Goal: Task Accomplishment & Management: Use online tool/utility

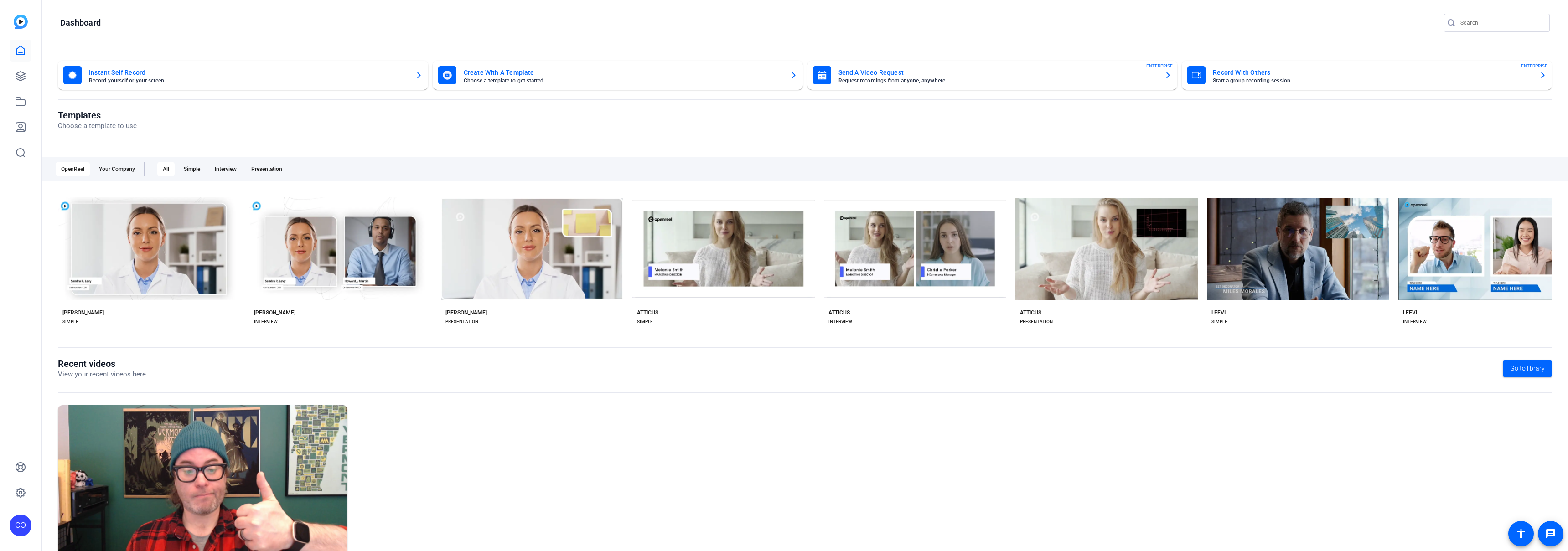
click at [35, 76] on div "CO" at bounding box center [20, 275] width 41 height 551
click at [26, 76] on link at bounding box center [20, 75] width 22 height 22
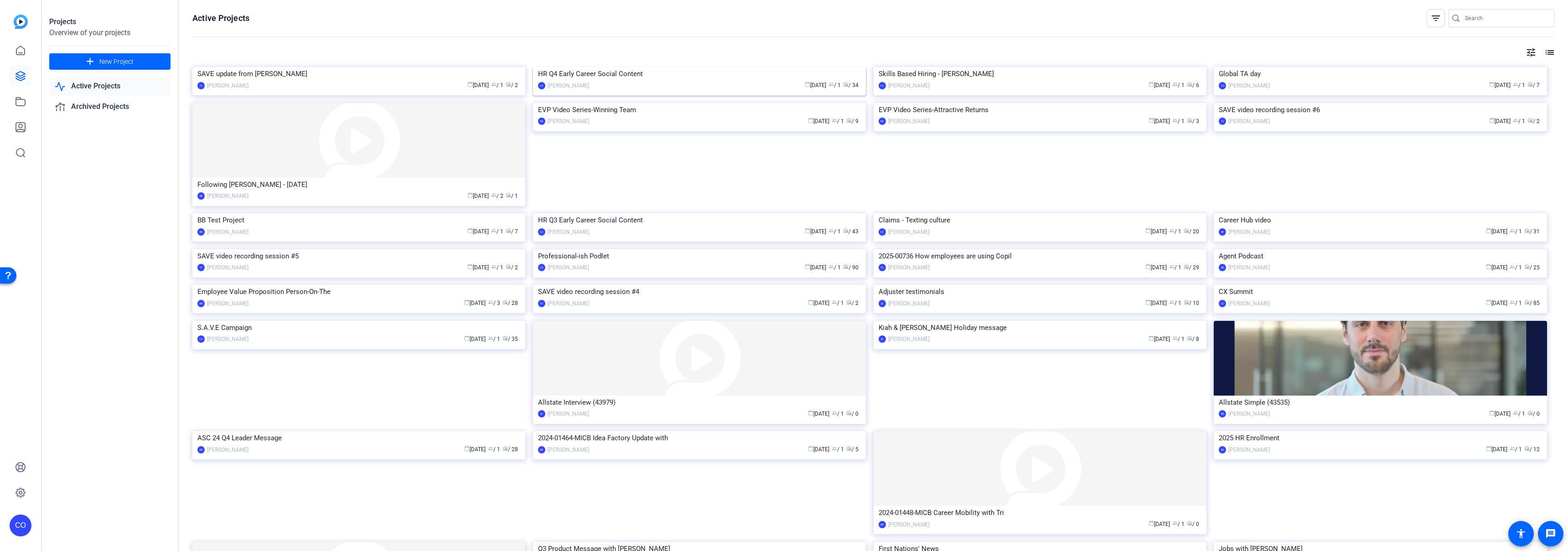
click at [692, 67] on img at bounding box center [699, 67] width 333 height 0
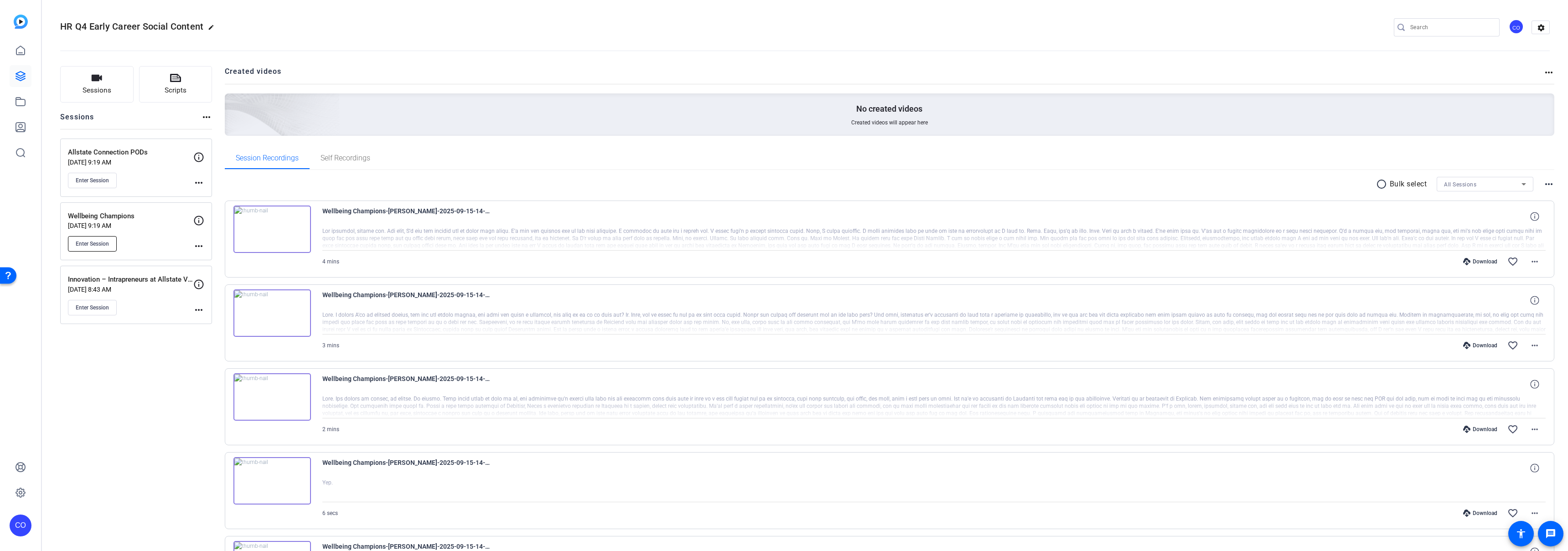
click at [98, 242] on span "Enter Session" at bounding box center [92, 244] width 33 height 7
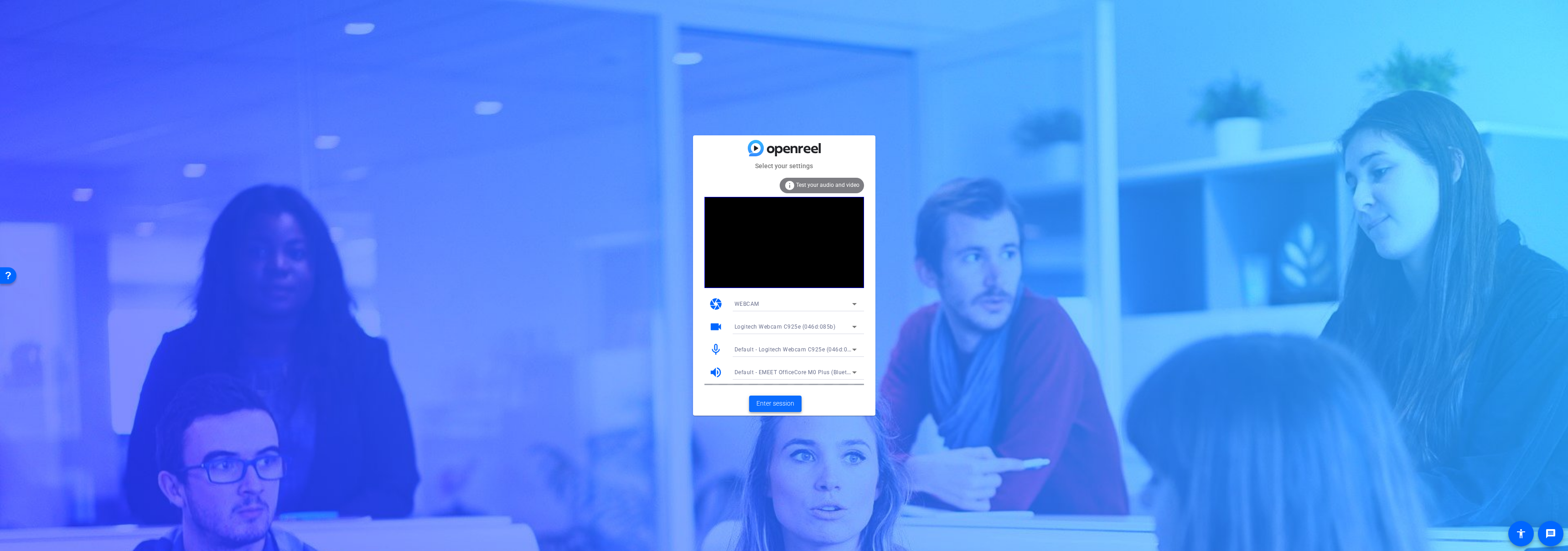
click at [778, 403] on span "Enter session" at bounding box center [776, 403] width 38 height 10
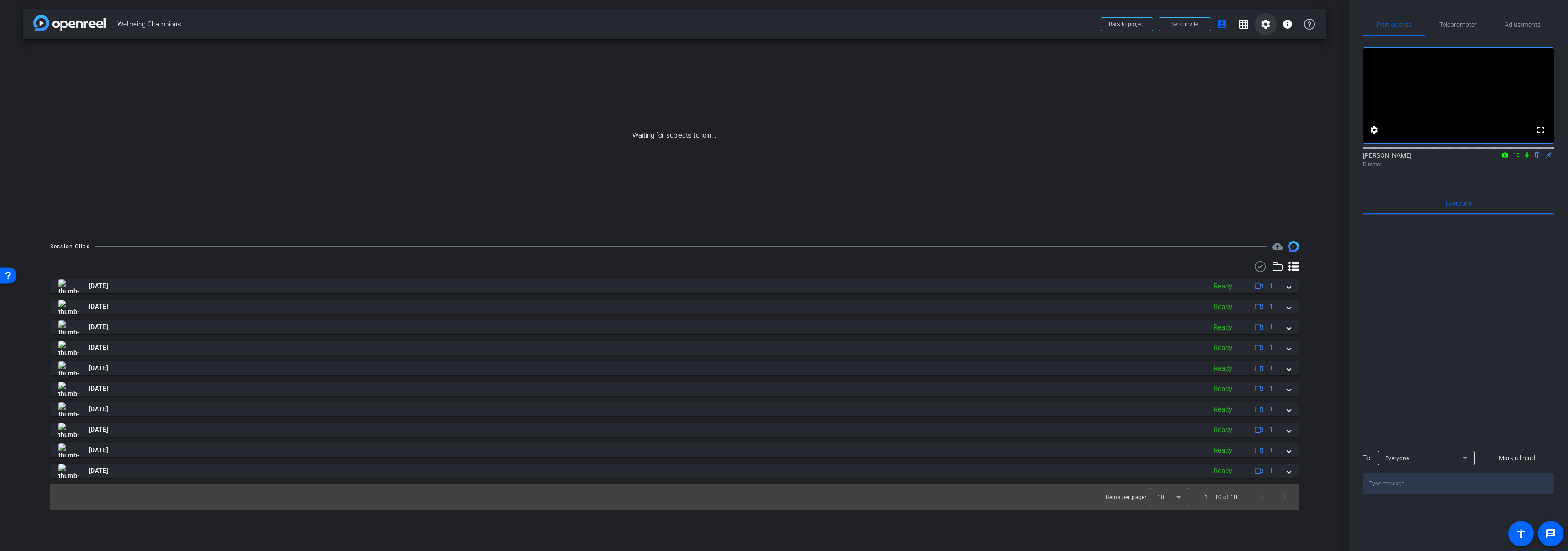
click at [1263, 28] on mat-icon "settings" at bounding box center [1265, 24] width 11 height 11
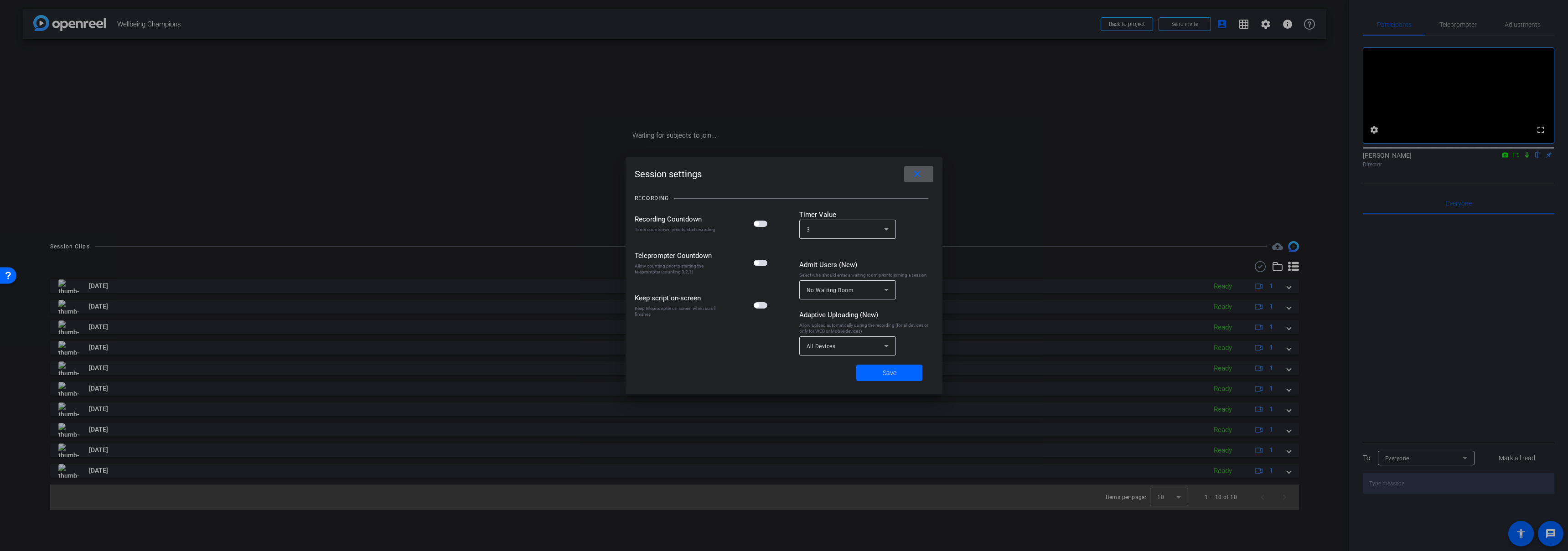
click at [920, 176] on mat-icon "close" at bounding box center [916, 174] width 11 height 11
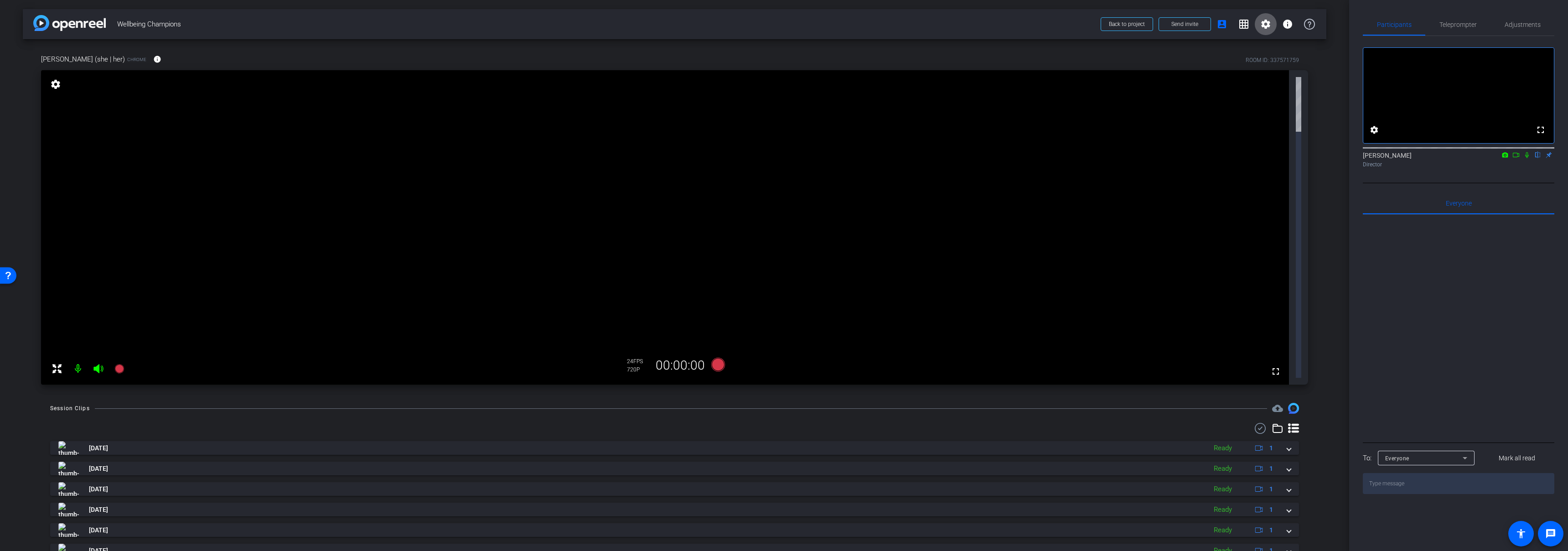
click at [1454, 389] on div at bounding box center [1458, 327] width 192 height 226
click at [1514, 27] on span "Adjustments" at bounding box center [1523, 24] width 36 height 6
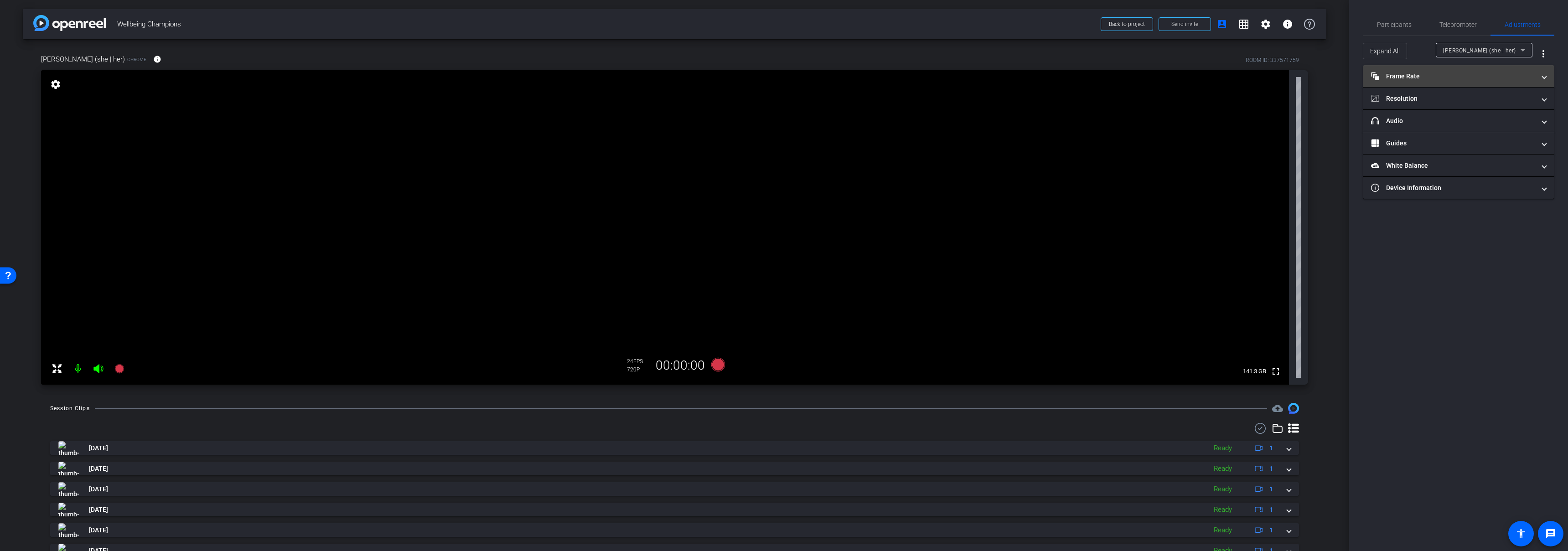
click at [1447, 82] on mat-expansion-panel-header "Frame Rate Frame Rate" at bounding box center [1458, 75] width 192 height 22
drag, startPoint x: 1451, startPoint y: 76, endPoint x: 1437, endPoint y: 93, distance: 22.0
click at [1451, 75] on mat-panel-title "Frame Rate Frame Rate" at bounding box center [1453, 80] width 164 height 10
click at [1429, 102] on mat-panel-title "Resolution" at bounding box center [1453, 98] width 164 height 10
click at [1467, 135] on div "1080" at bounding box center [1466, 133] width 34 height 16
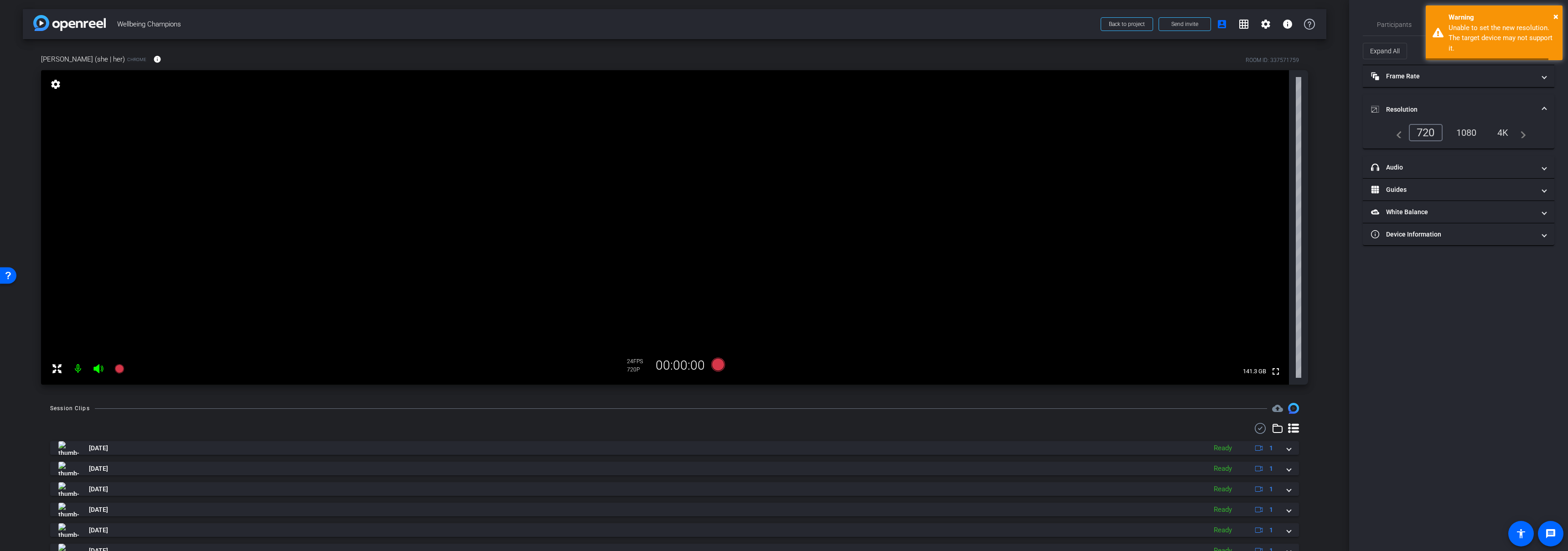
click at [1475, 102] on mat-expansion-panel-header "Resolution" at bounding box center [1458, 109] width 192 height 30
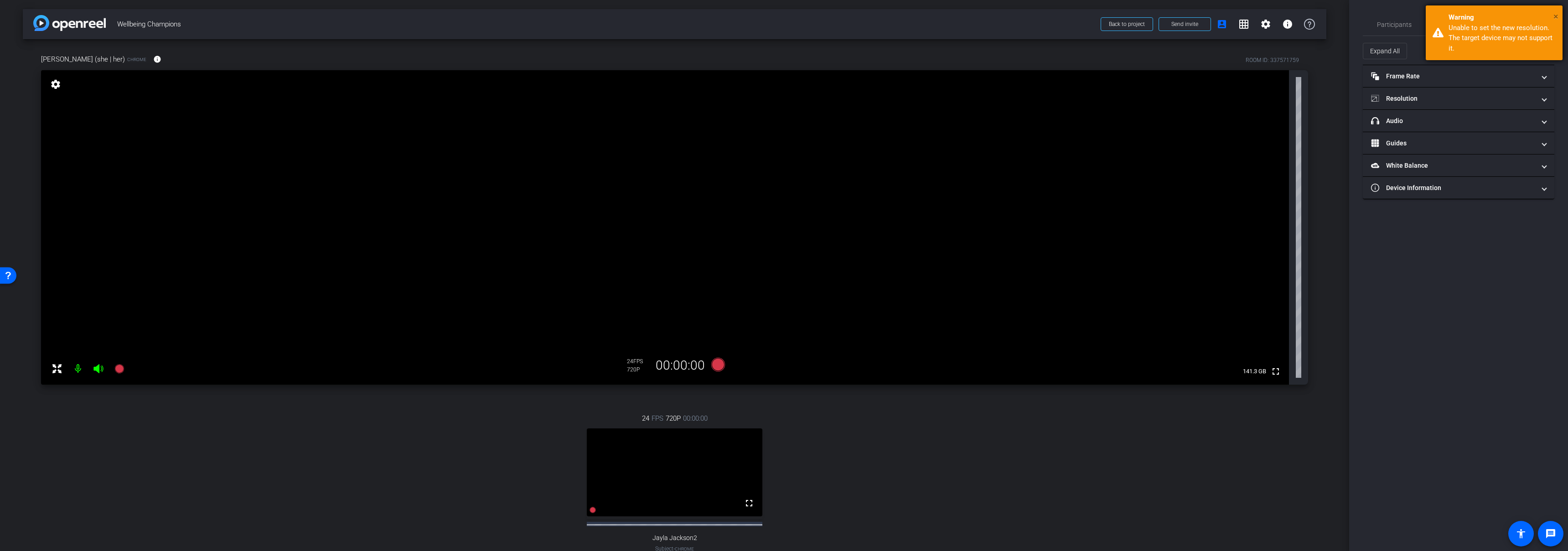
click at [1553, 16] on span "×" at bounding box center [1556, 16] width 5 height 11
click at [1402, 23] on span "Participants" at bounding box center [1394, 24] width 35 height 6
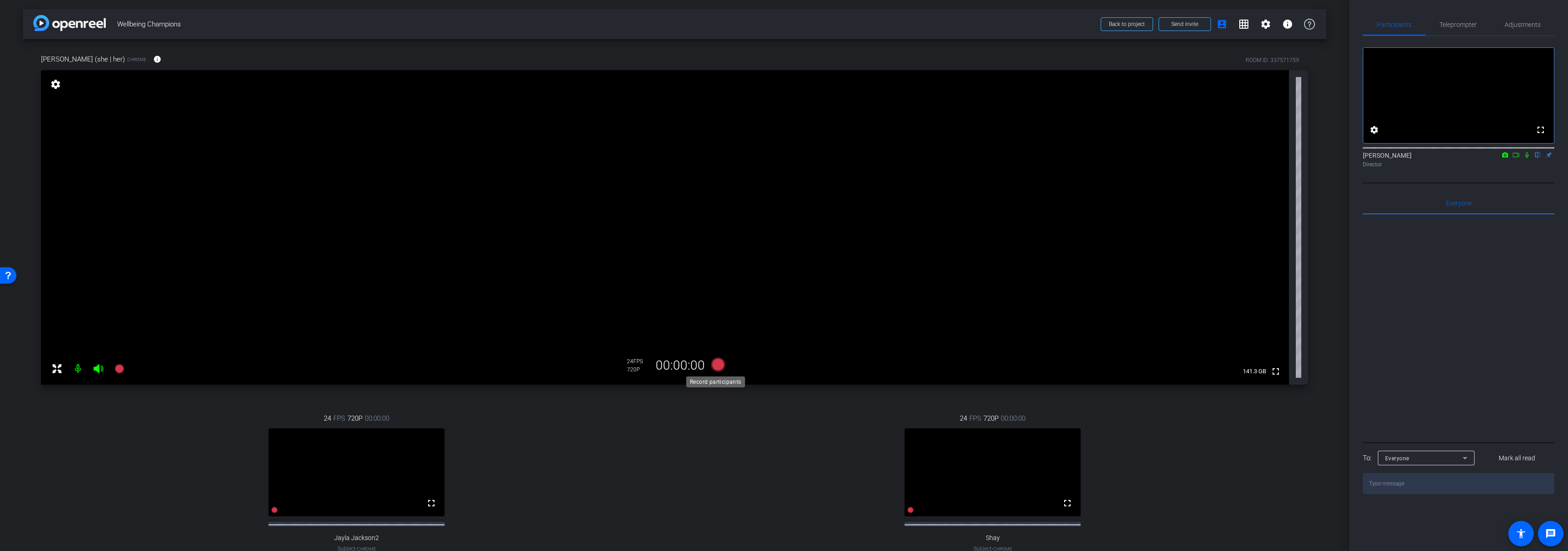
click at [716, 366] on icon at bounding box center [718, 364] width 14 height 14
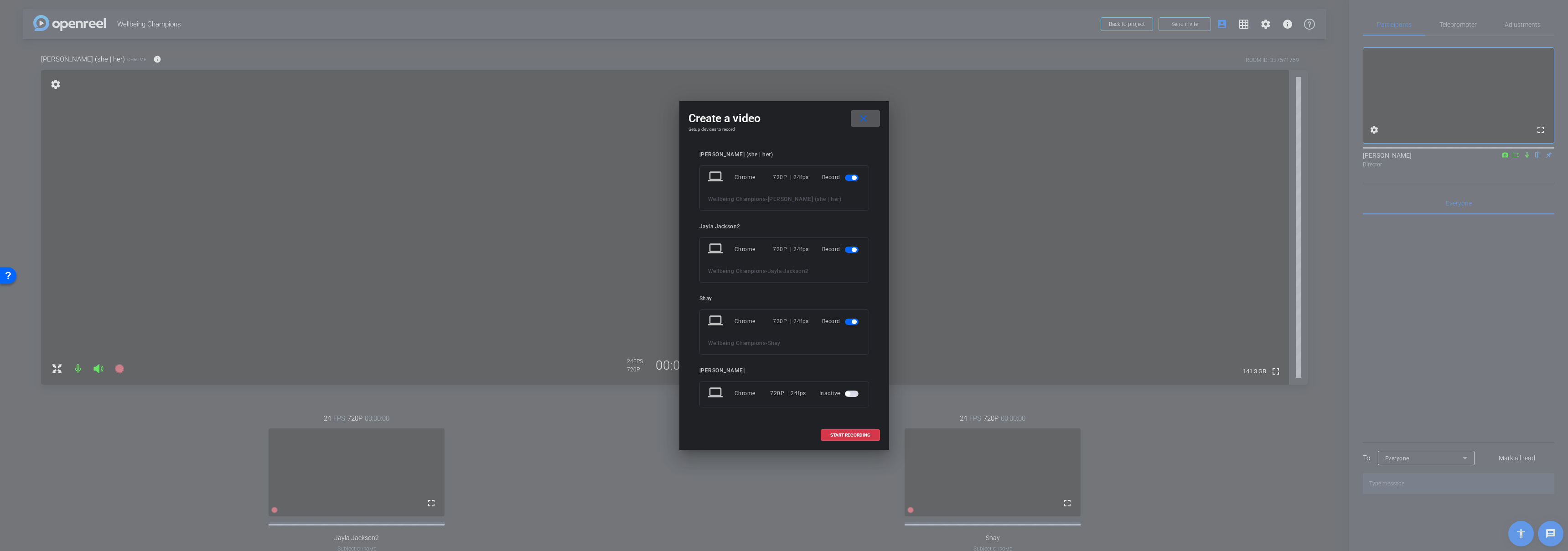
click at [853, 250] on span "button" at bounding box center [853, 249] width 4 height 4
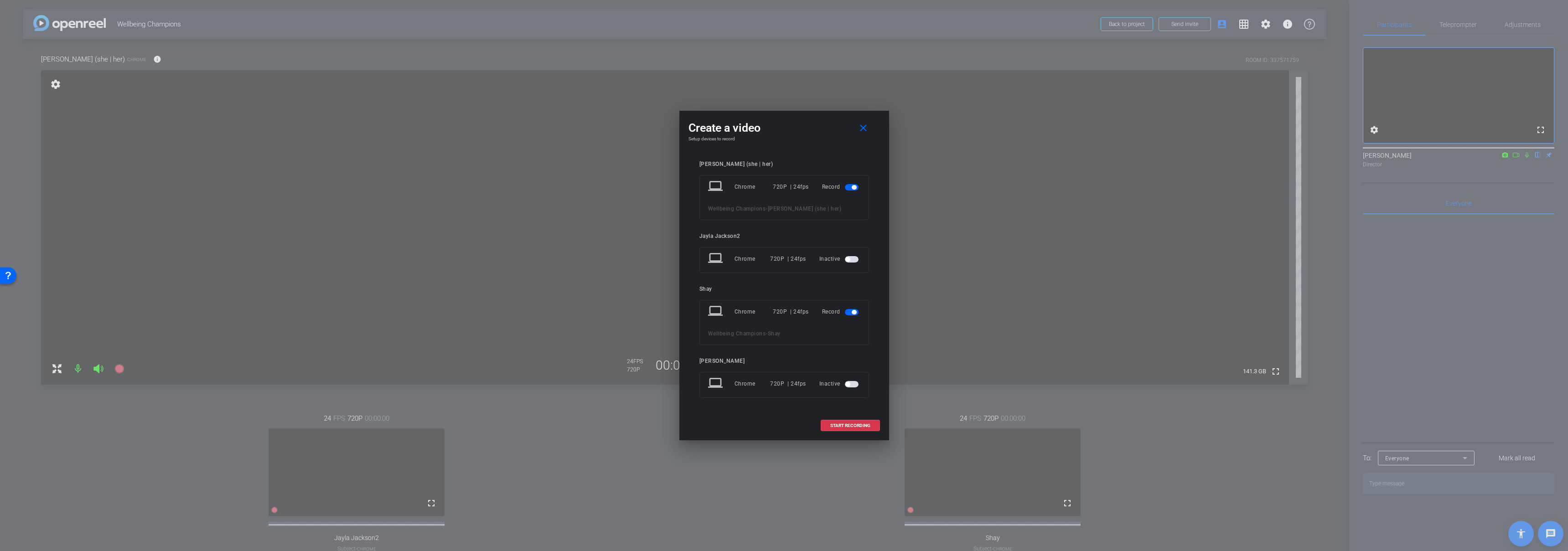
click at [856, 316] on mat-slide-toggle at bounding box center [853, 312] width 16 height 11
click at [852, 315] on span "button" at bounding box center [852, 312] width 14 height 6
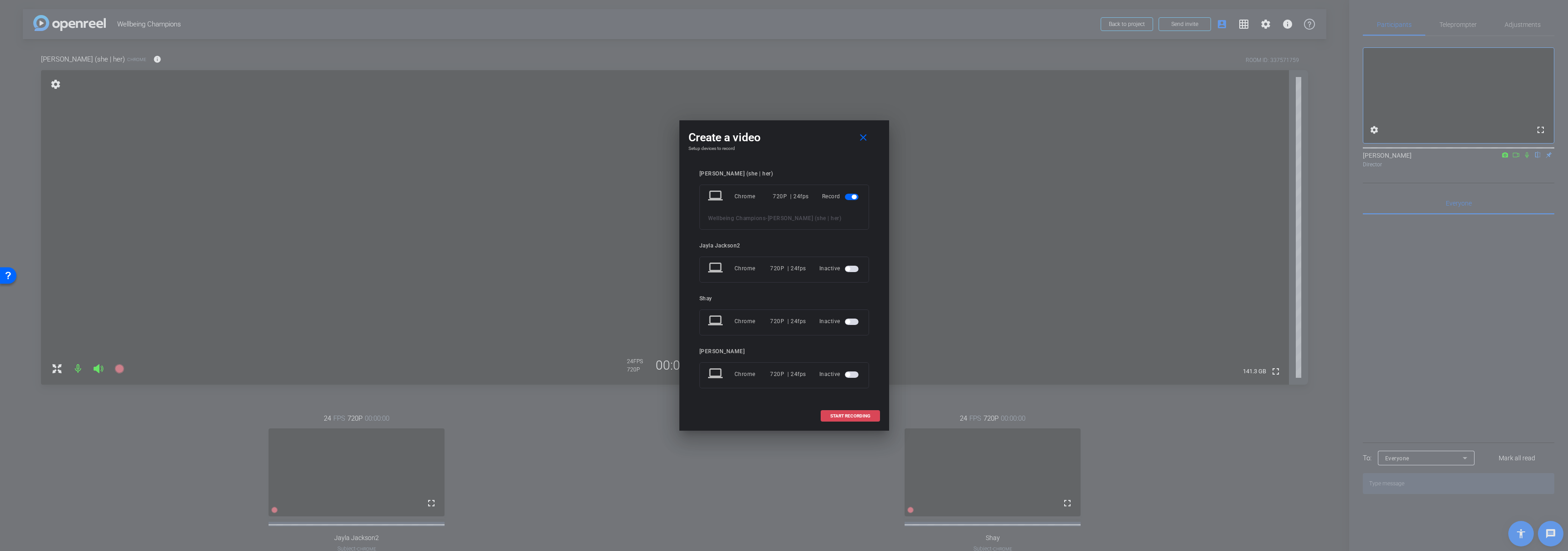
click at [845, 419] on span at bounding box center [850, 416] width 58 height 22
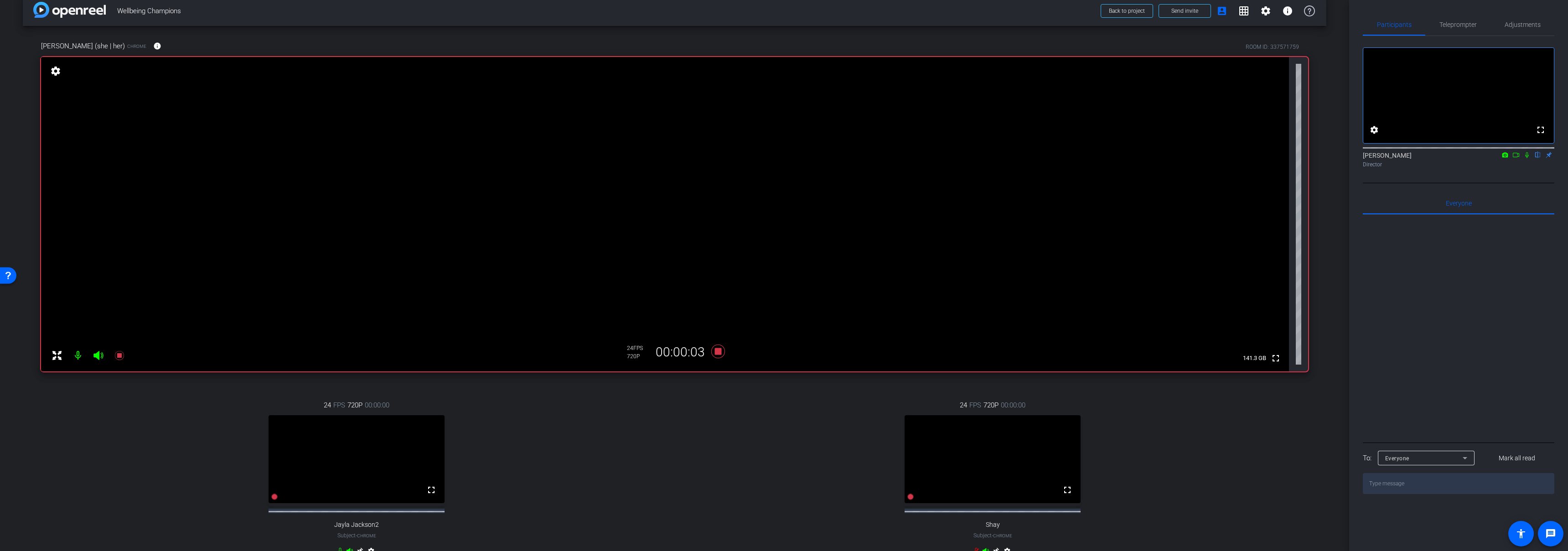
scroll to position [16, 0]
click at [716, 350] on icon at bounding box center [718, 350] width 14 height 14
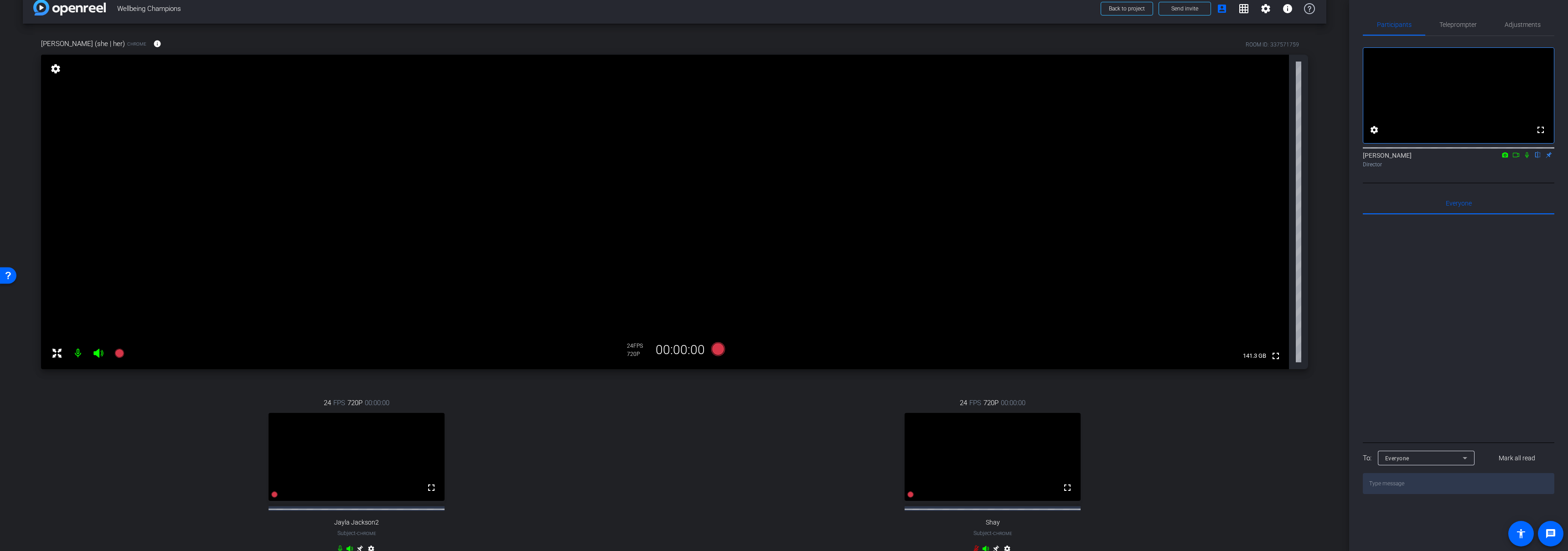
click at [715, 424] on div "24 FPS 720P 00:00:00 fullscreen Shay Subject - Chrome settings" at bounding box center [992, 476] width 631 height 188
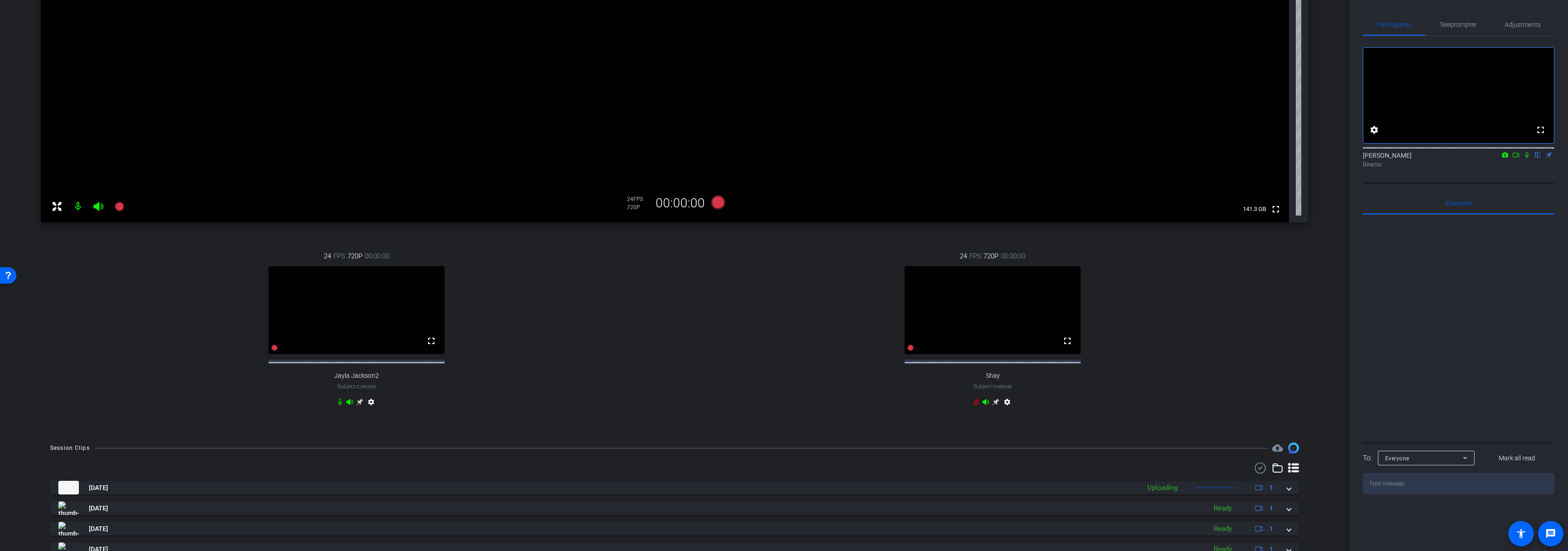
scroll to position [331, 0]
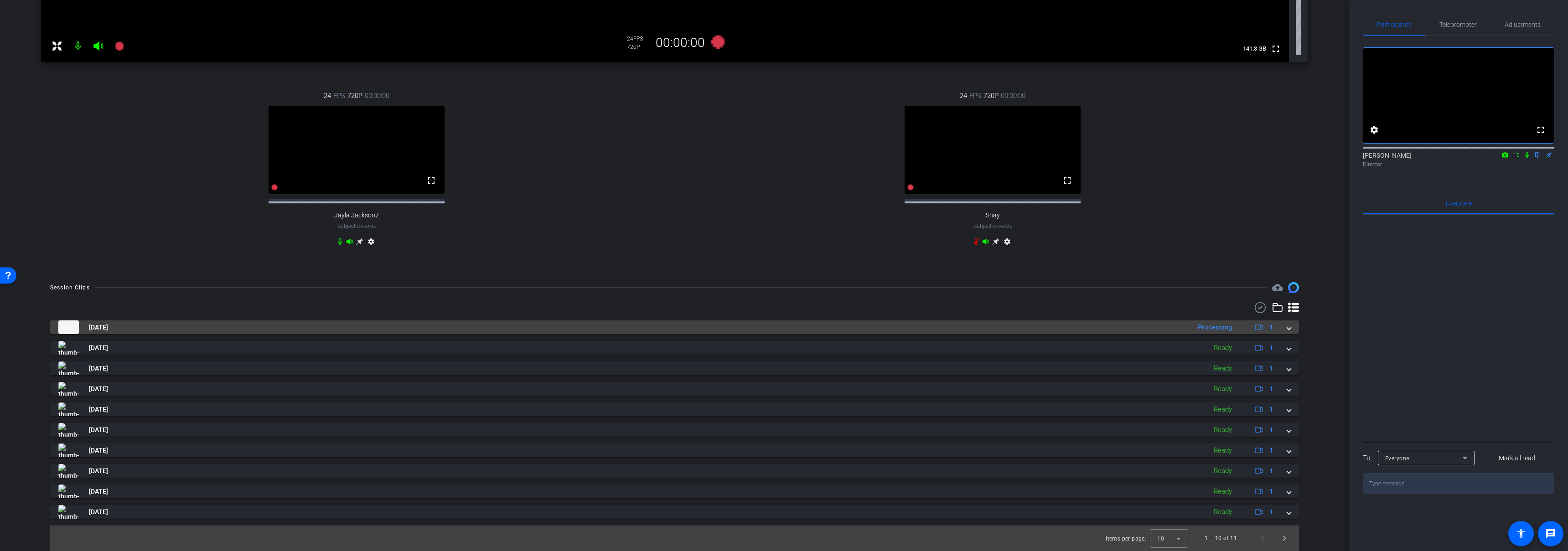
click at [325, 324] on mat-panel-title "Sep 16, 2025" at bounding box center [621, 327] width 1127 height 14
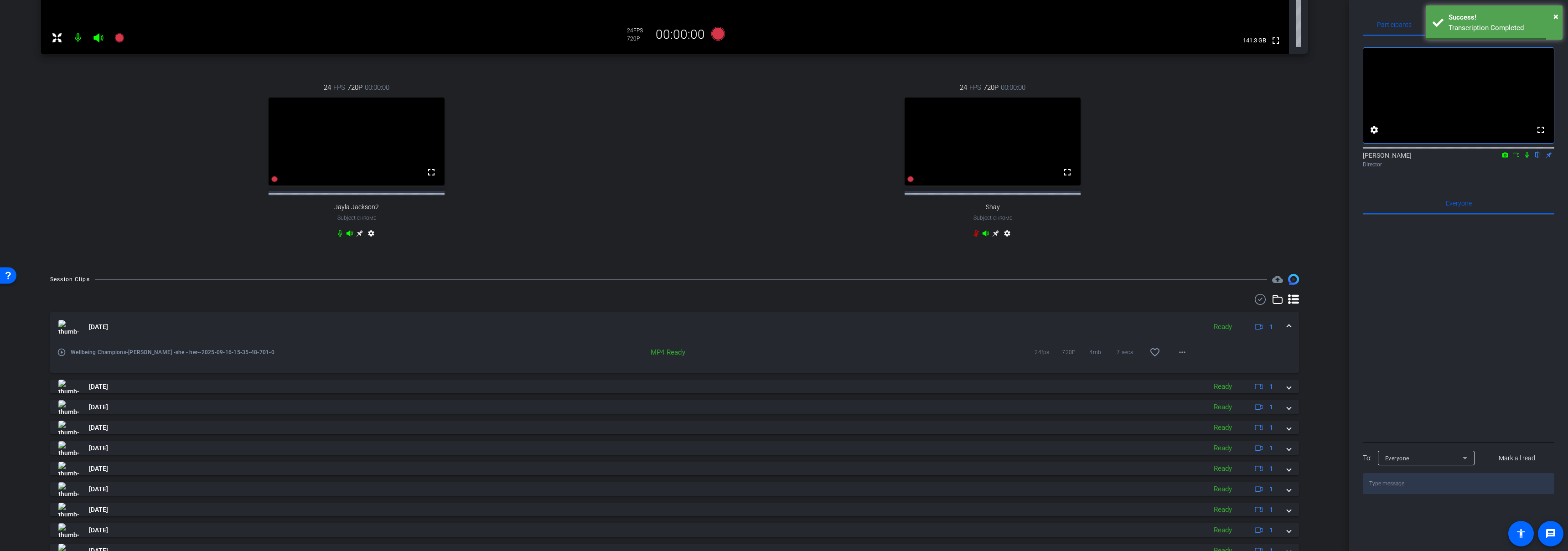
click at [62, 357] on mat-icon "play_circle_outline" at bounding box center [62, 352] width 10 height 10
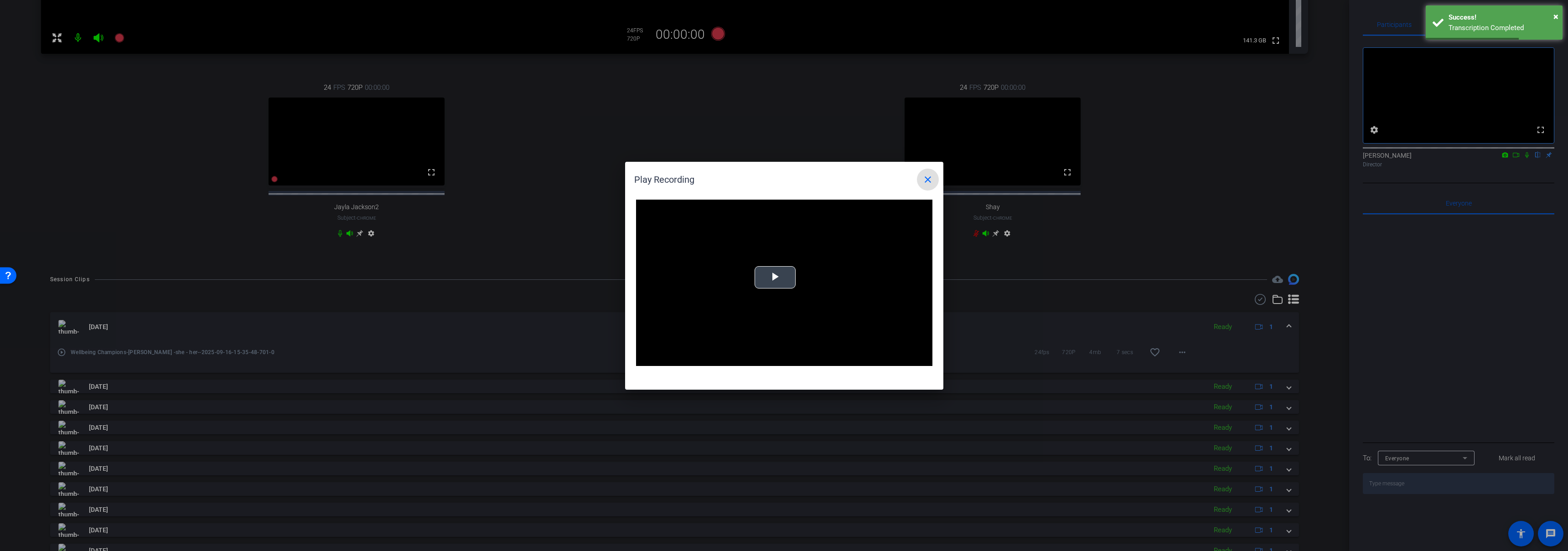
click at [783, 278] on div "Video Player is loading. Play Video Play Mute Current Time 0:00 / Duration 0:07…" at bounding box center [784, 283] width 296 height 167
click at [924, 178] on mat-icon "close" at bounding box center [928, 180] width 11 height 11
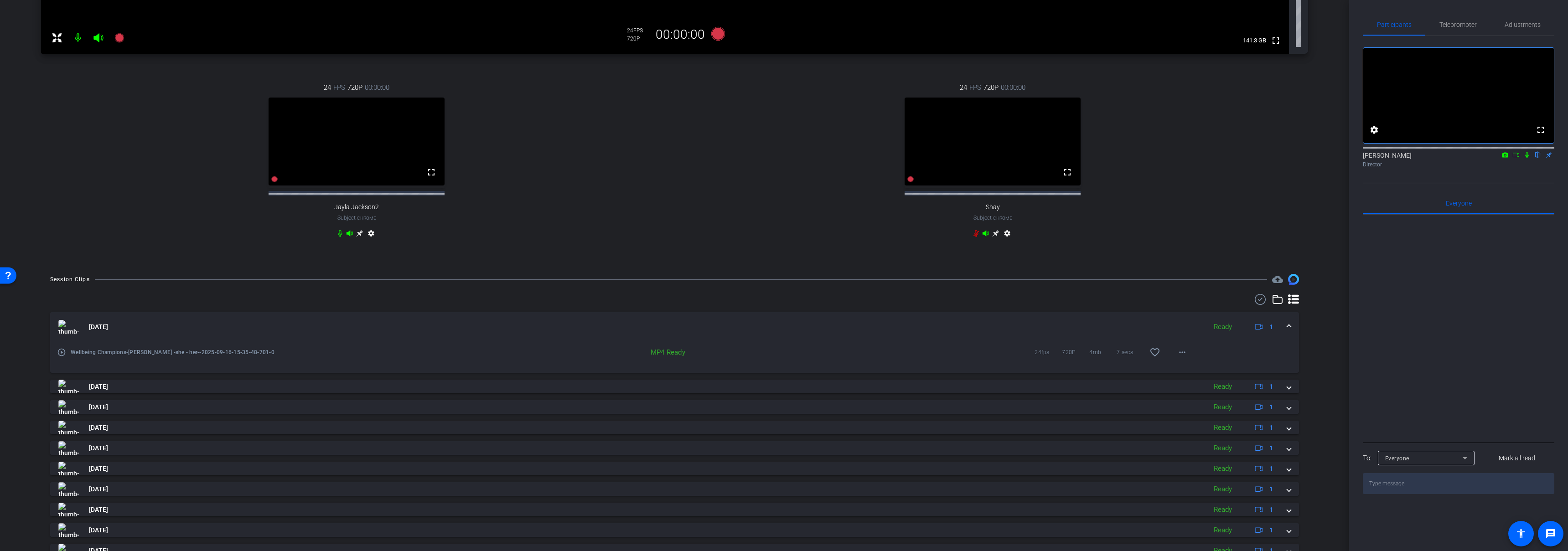
click at [455, 334] on mat-panel-title "Sep 16, 2025" at bounding box center [630, 327] width 1144 height 14
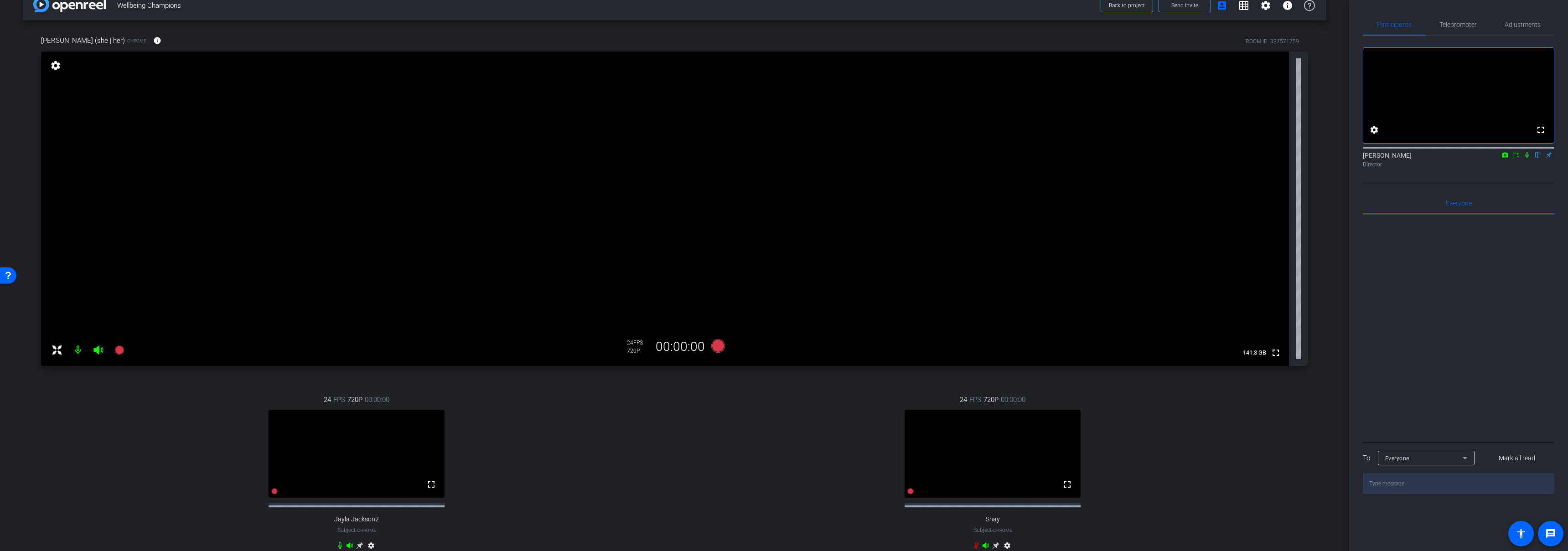
scroll to position [0, 0]
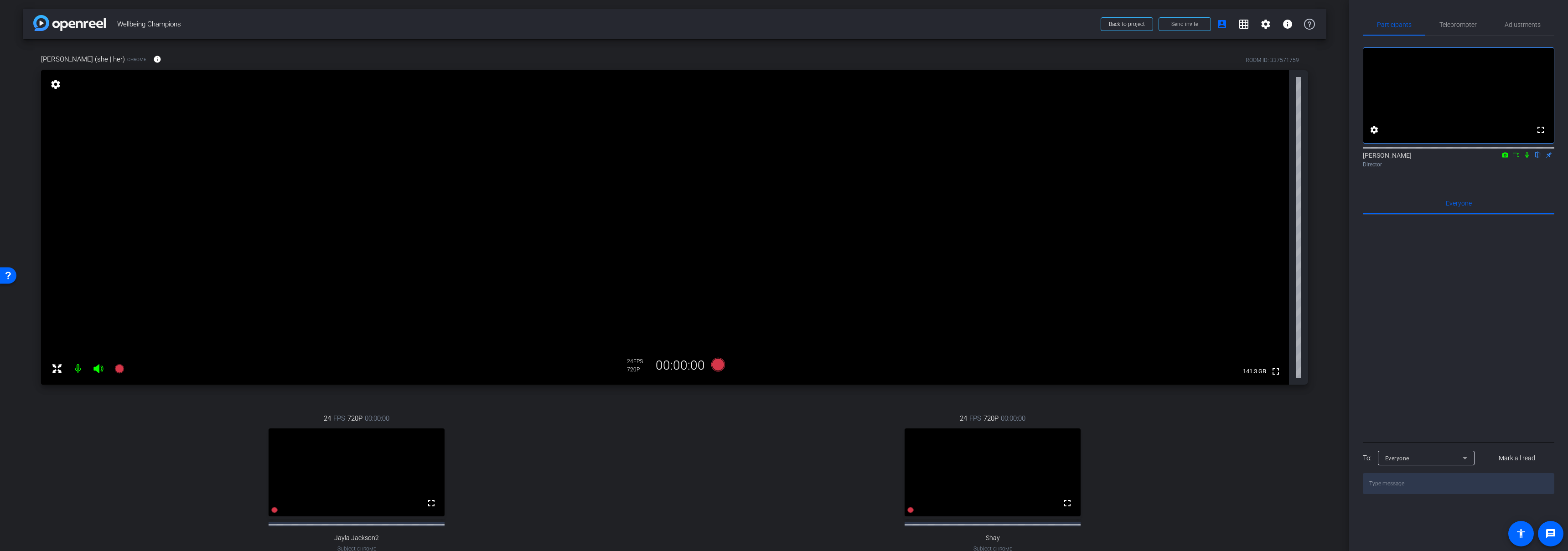
drag, startPoint x: 751, startPoint y: 524, endPoint x: 747, endPoint y: 508, distance: 16.5
click at [751, 522] on div "24 FPS 720P 00:00:00 fullscreen Shay Subject - Chrome settings" at bounding box center [992, 492] width 631 height 188
click at [717, 363] on icon at bounding box center [718, 364] width 14 height 14
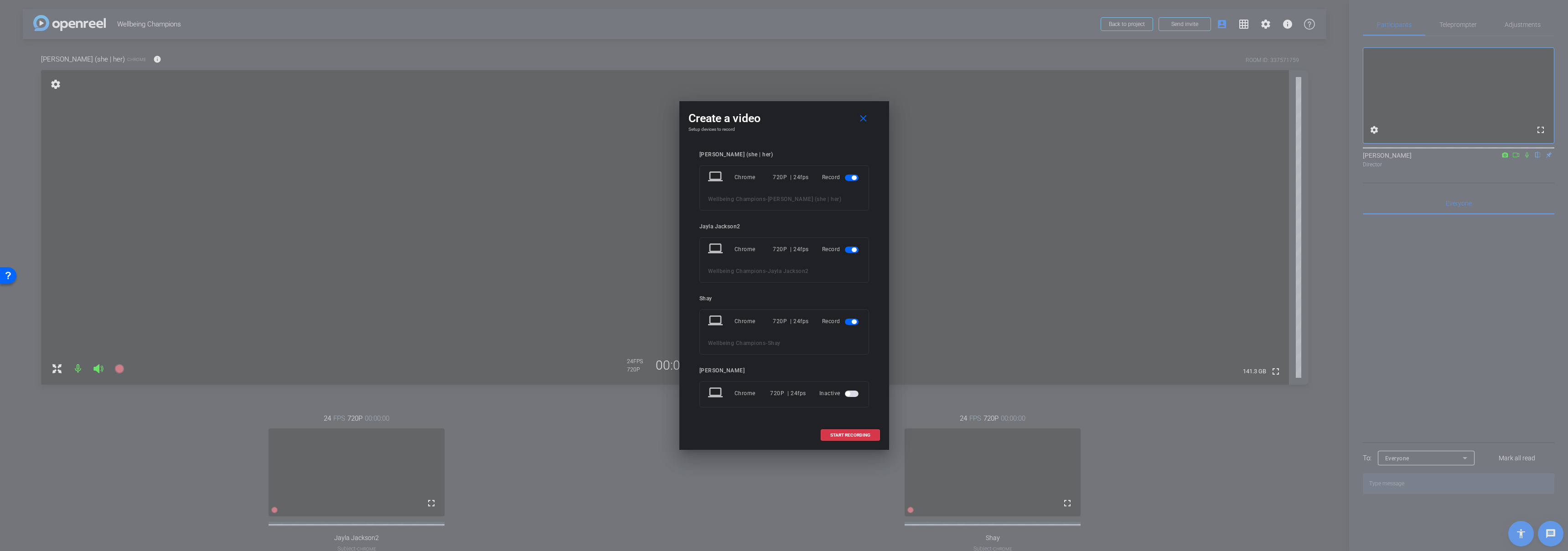
click at [851, 250] on span "button" at bounding box center [853, 249] width 4 height 4
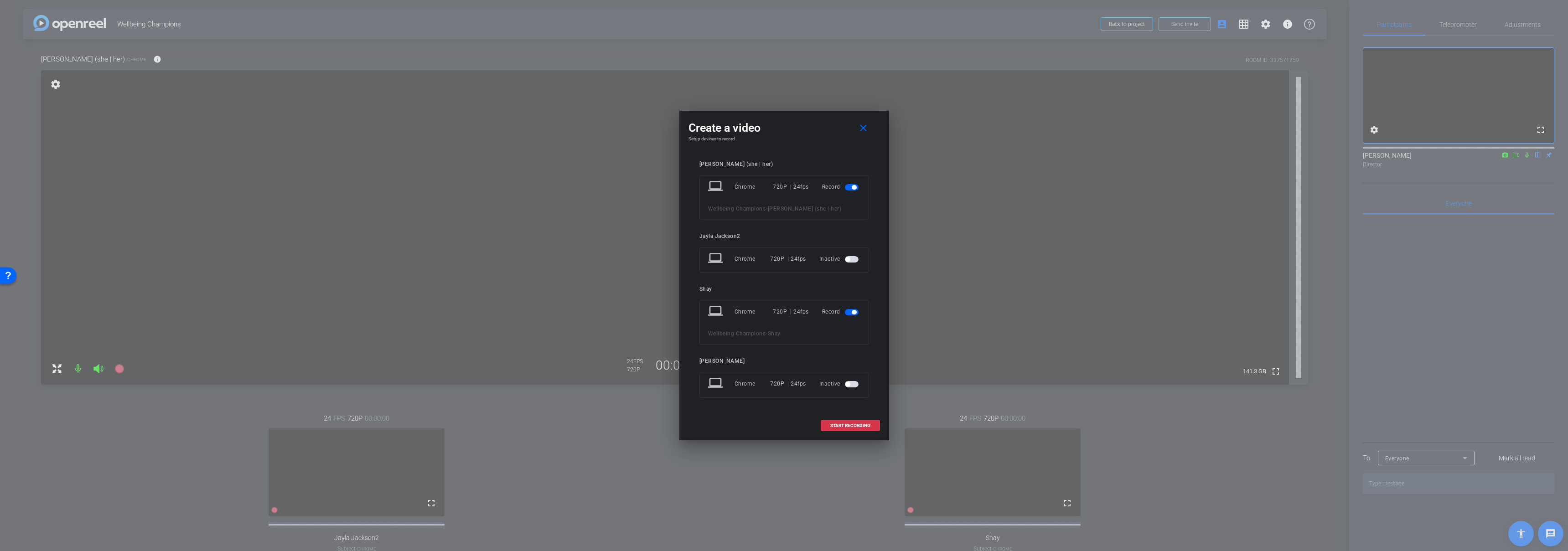
click at [856, 312] on span "button" at bounding box center [853, 312] width 4 height 4
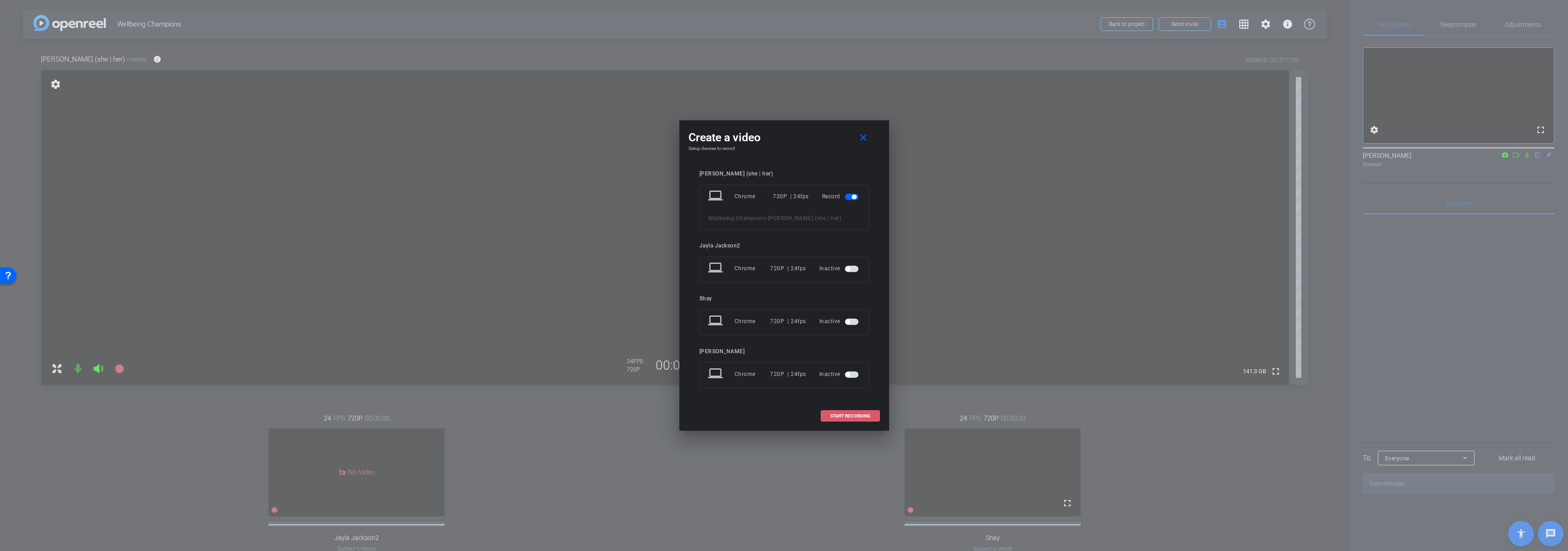
click at [852, 417] on span "START RECORDING" at bounding box center [850, 416] width 40 height 4
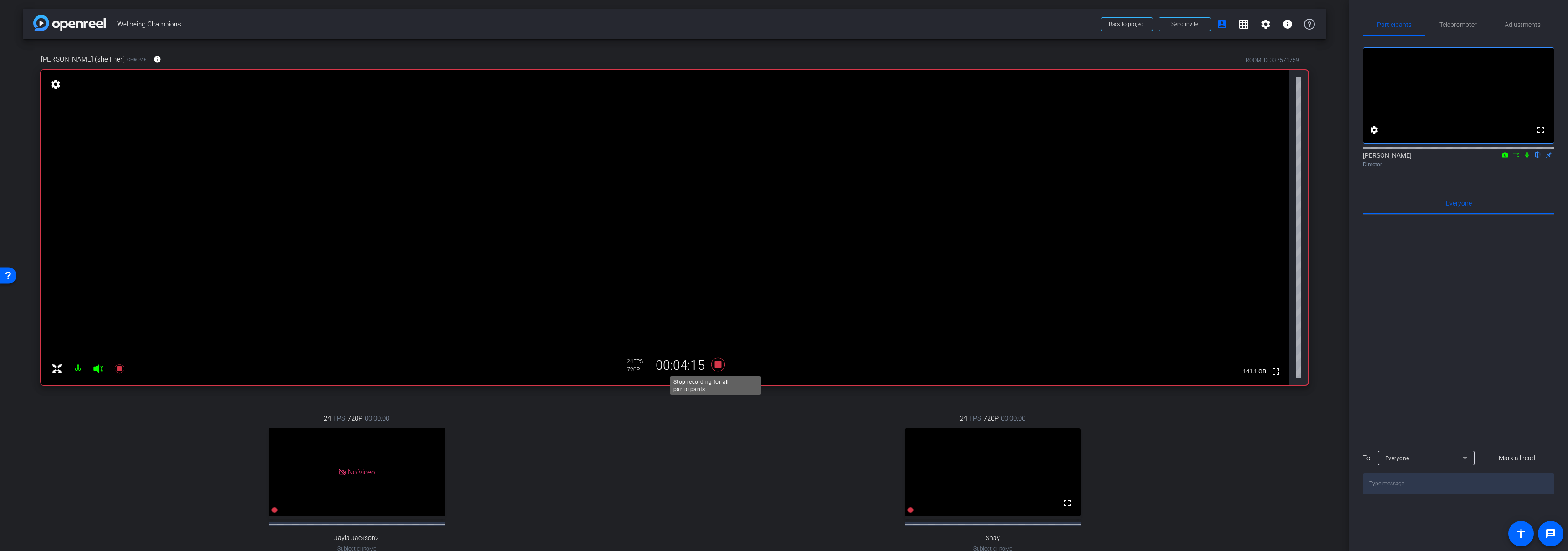
click at [715, 364] on icon at bounding box center [718, 364] width 14 height 14
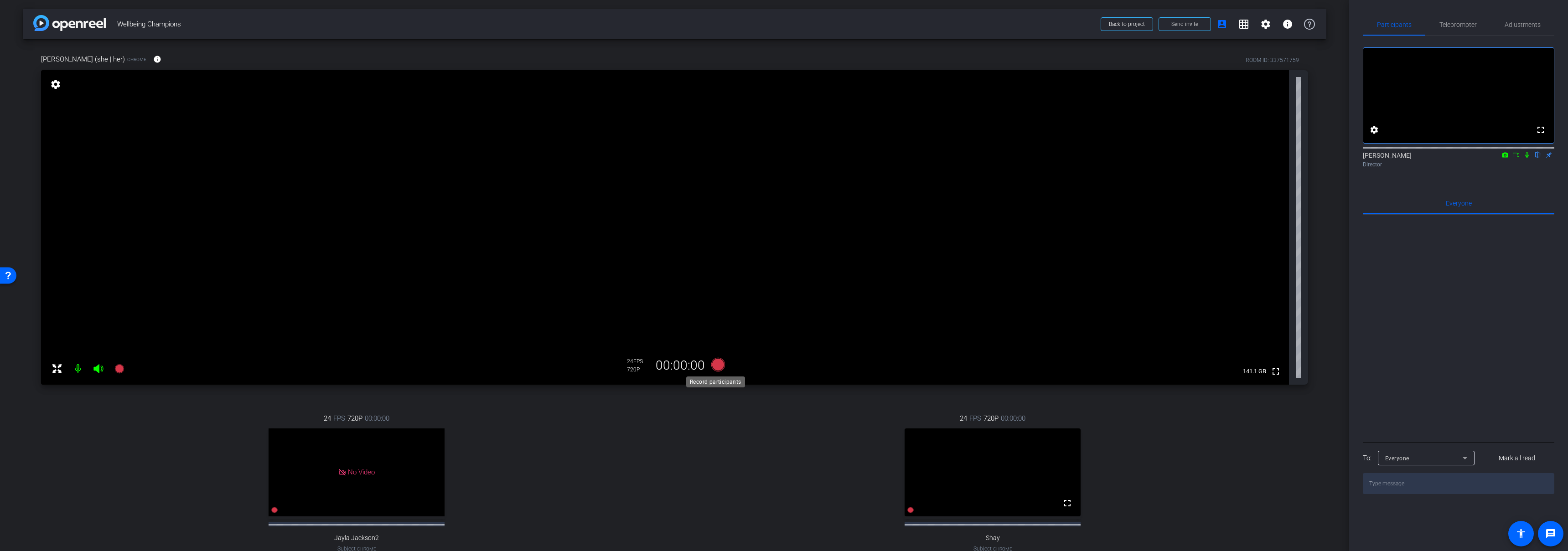
click at [715, 364] on icon at bounding box center [718, 364] width 14 height 14
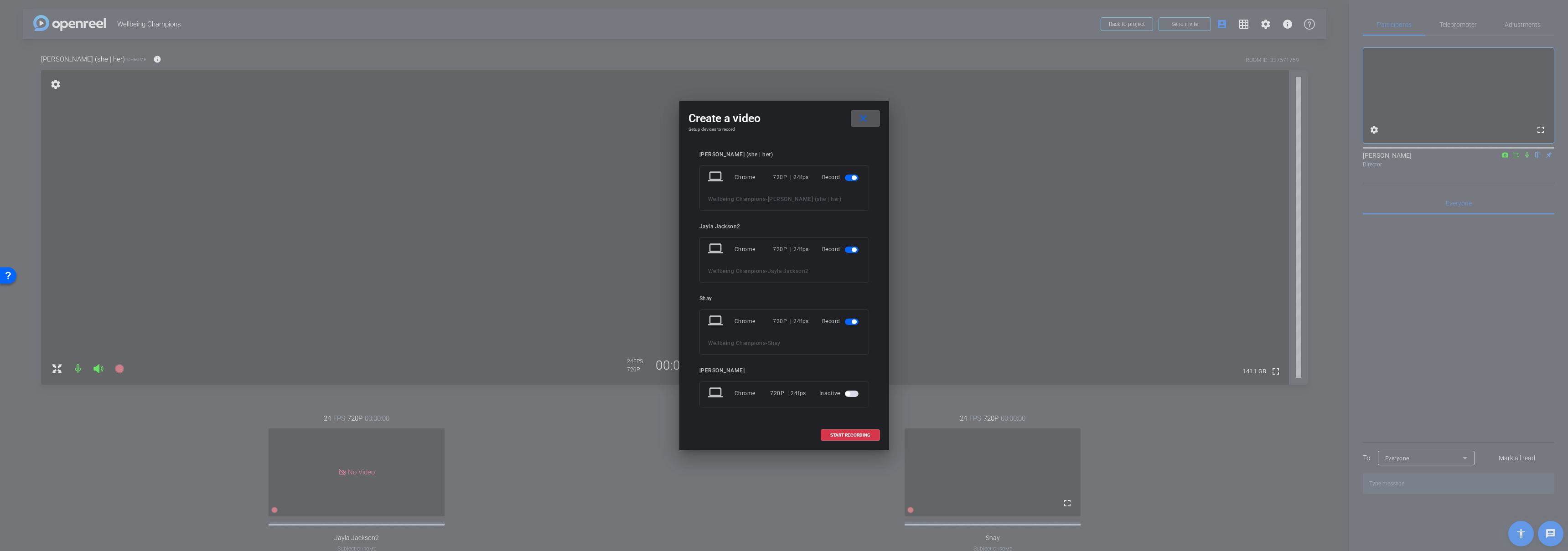
click at [850, 248] on span "button" at bounding box center [852, 249] width 14 height 6
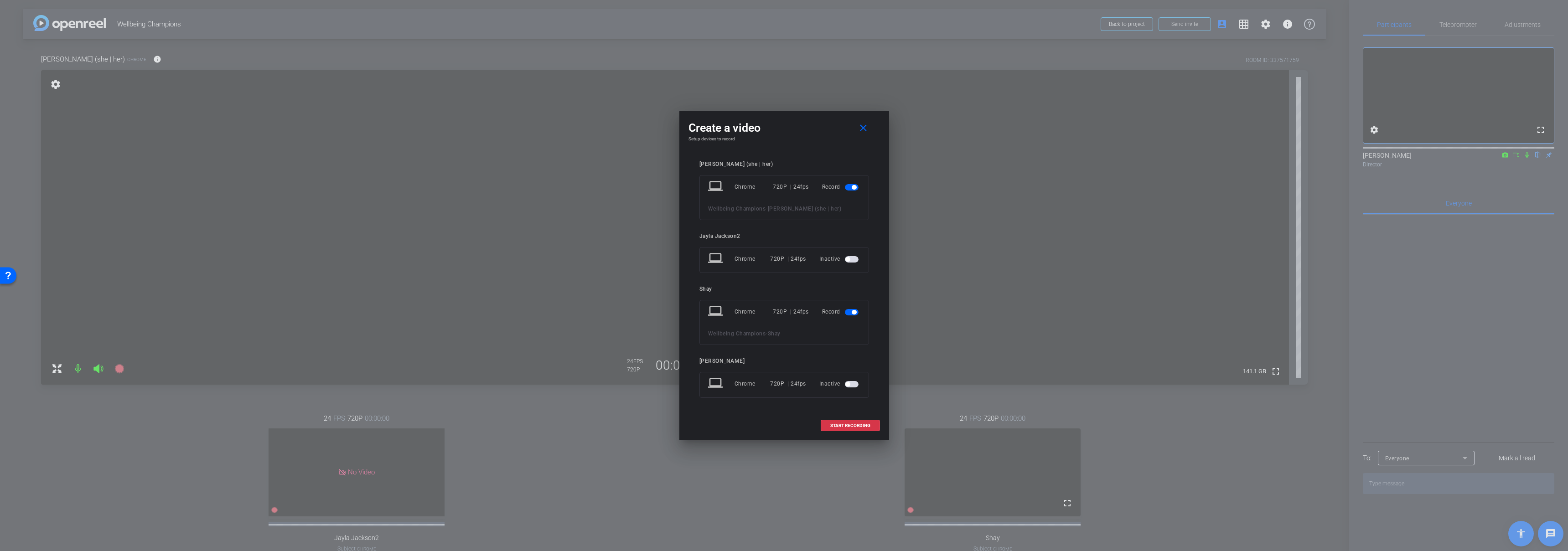
click at [849, 311] on span "button" at bounding box center [852, 312] width 14 height 6
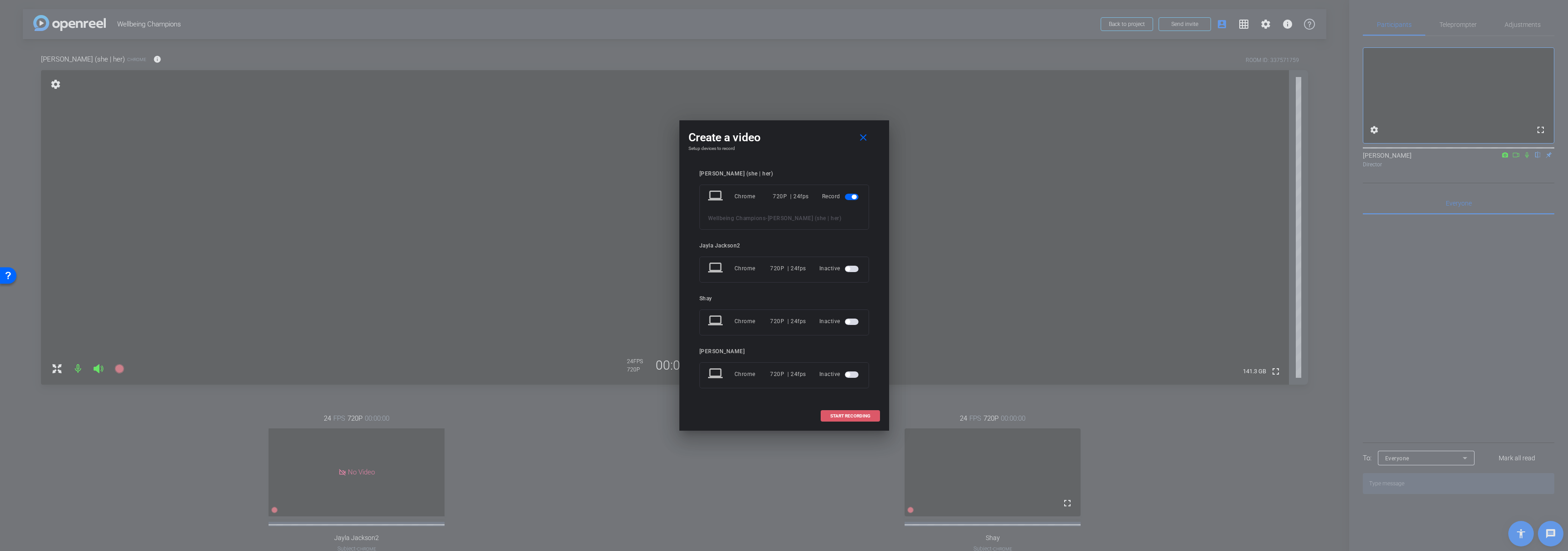
click at [850, 414] on span "START RECORDING" at bounding box center [850, 416] width 40 height 4
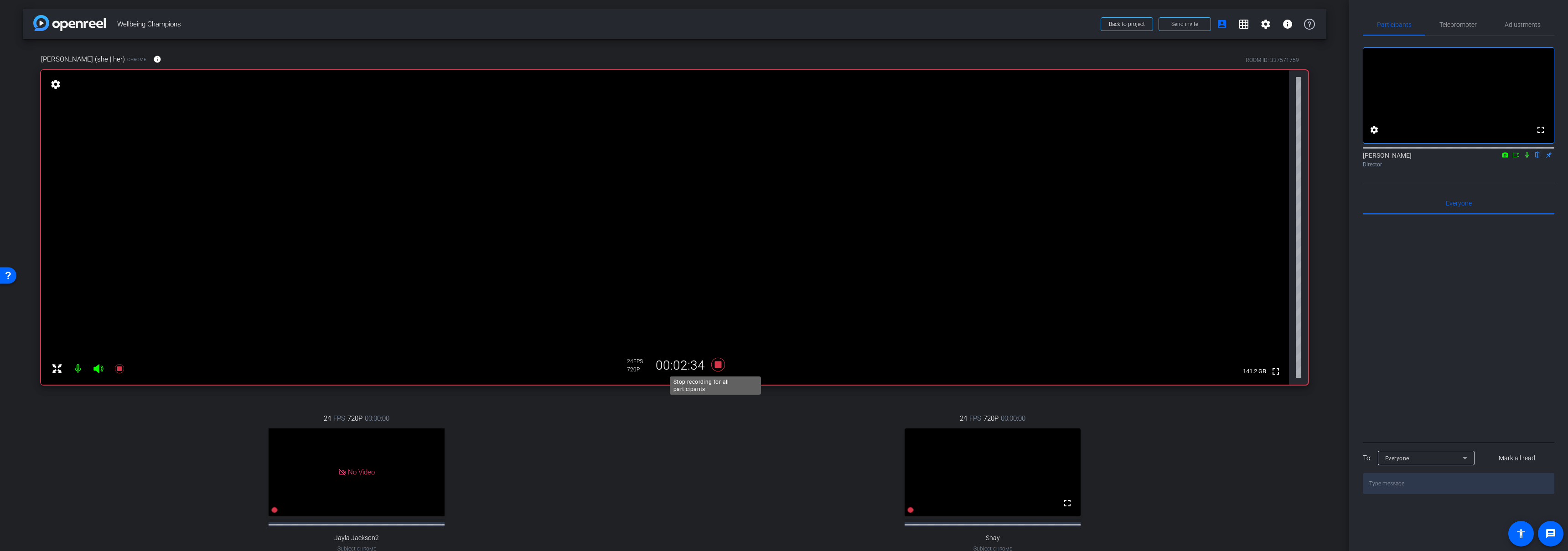
click at [719, 363] on icon at bounding box center [718, 364] width 22 height 16
click at [693, 447] on div "24 FPS 720P 00:00:00 fullscreen Shay Subject - Chrome settings" at bounding box center [992, 492] width 631 height 188
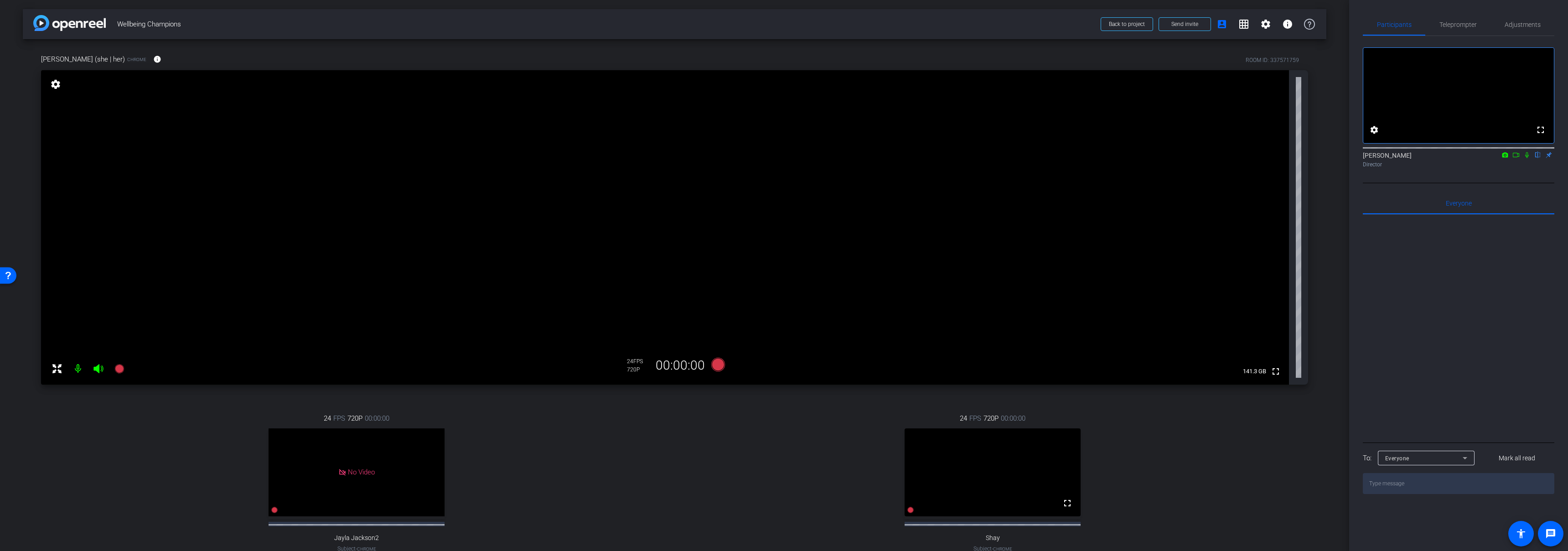
click at [690, 466] on div "24 FPS 720P 00:00:00 fullscreen Shay Subject - Chrome settings" at bounding box center [992, 492] width 631 height 188
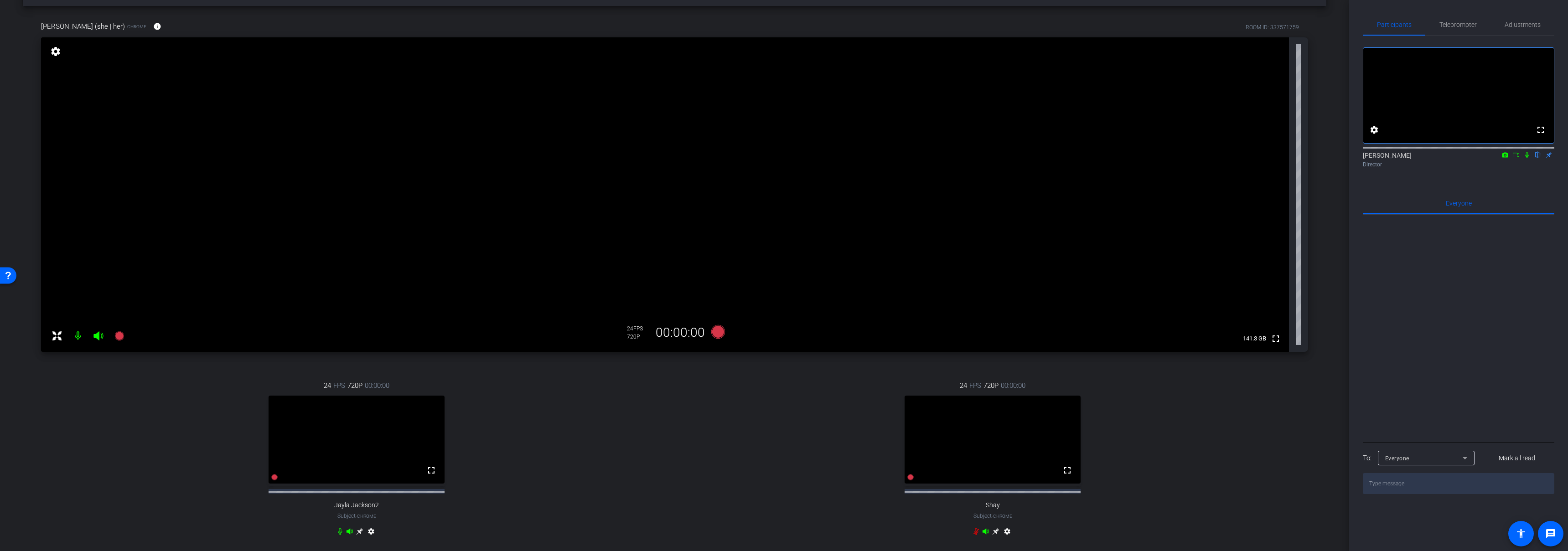
scroll to position [33, 0]
click at [714, 330] on icon at bounding box center [718, 331] width 14 height 14
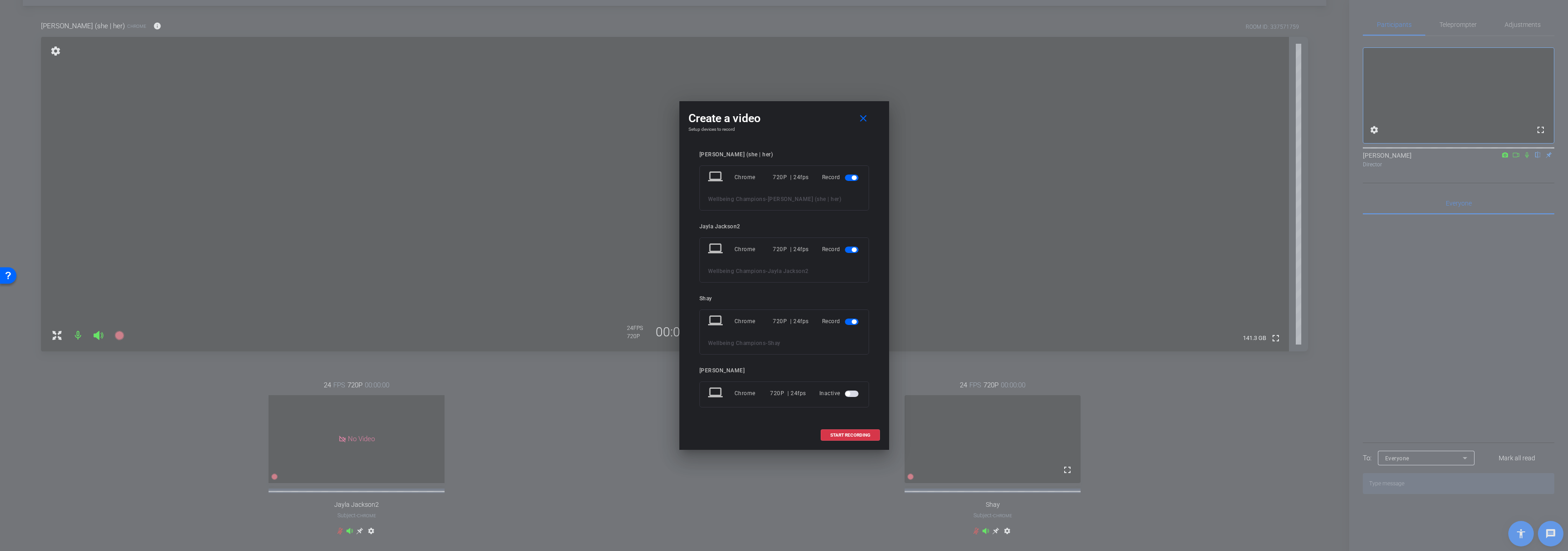
click at [850, 253] on mat-slide-toggle at bounding box center [853, 249] width 16 height 11
click at [851, 249] on span "button" at bounding box center [853, 249] width 4 height 4
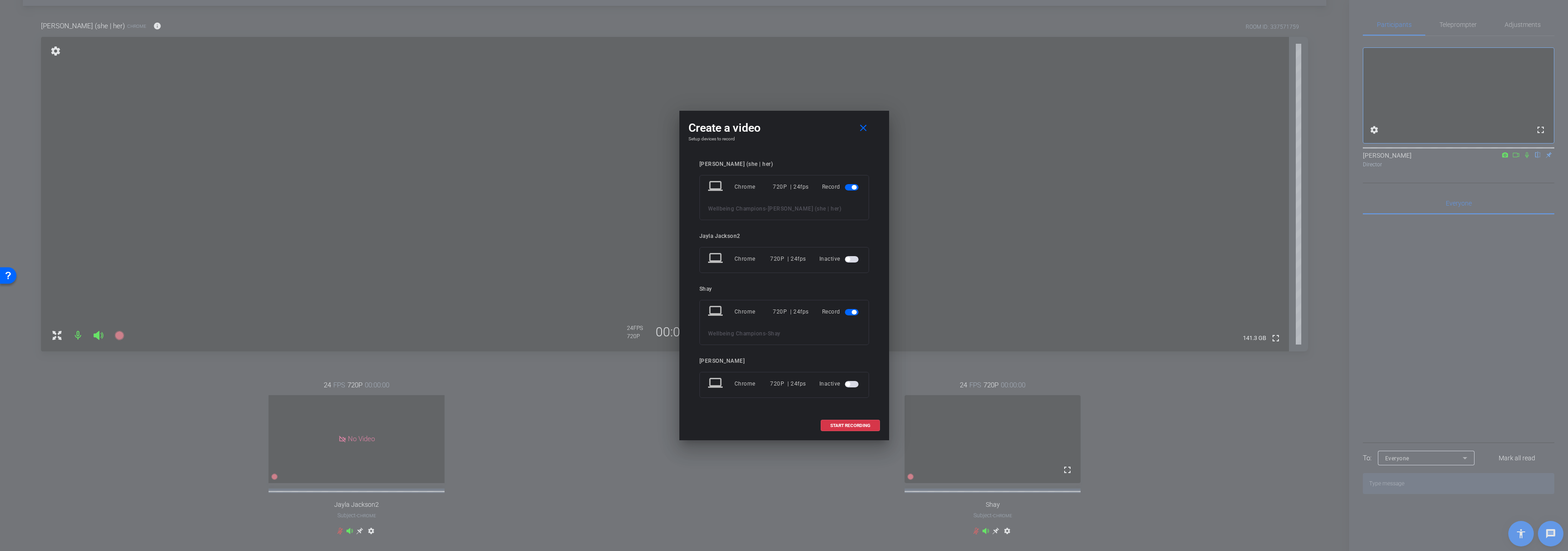
click at [855, 309] on span "button" at bounding box center [852, 312] width 14 height 6
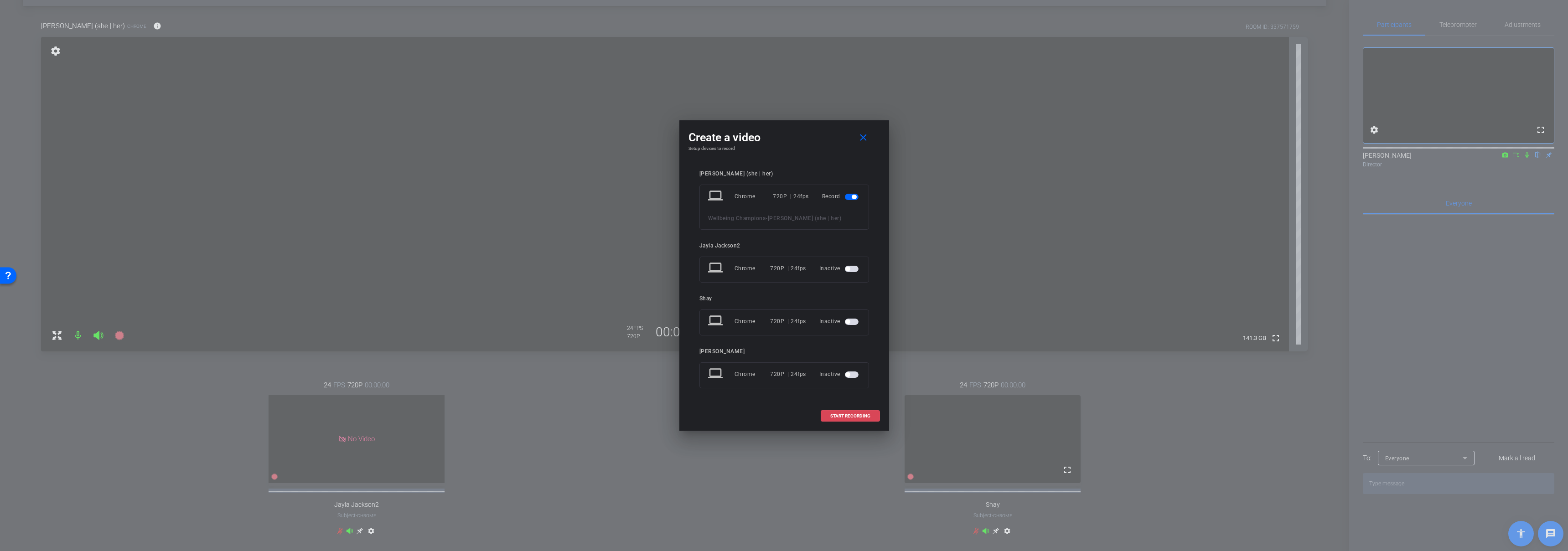
click at [850, 417] on span "START RECORDING" at bounding box center [850, 416] width 40 height 4
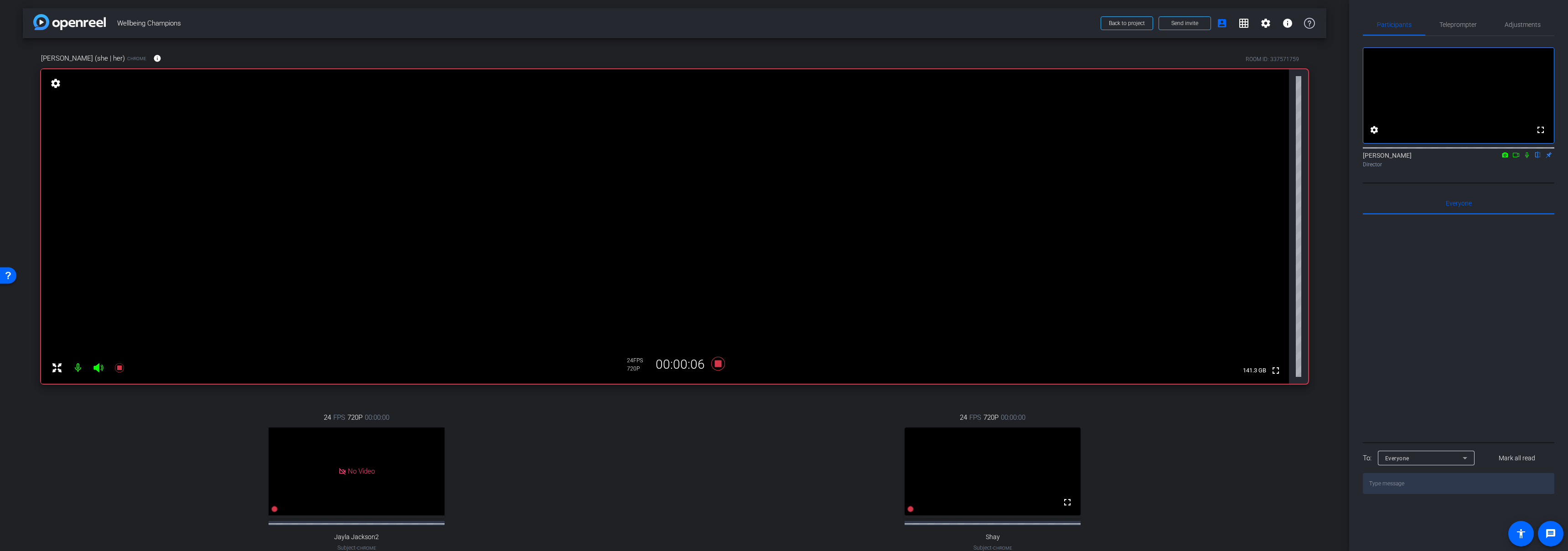
scroll to position [0, 0]
click at [718, 365] on icon at bounding box center [718, 364] width 22 height 16
click at [671, 449] on div "24 FPS 720P 00:00:00 No Video Jayla Jackson2 Subject - Chrome settings 24 FPS 7…" at bounding box center [674, 492] width 1267 height 188
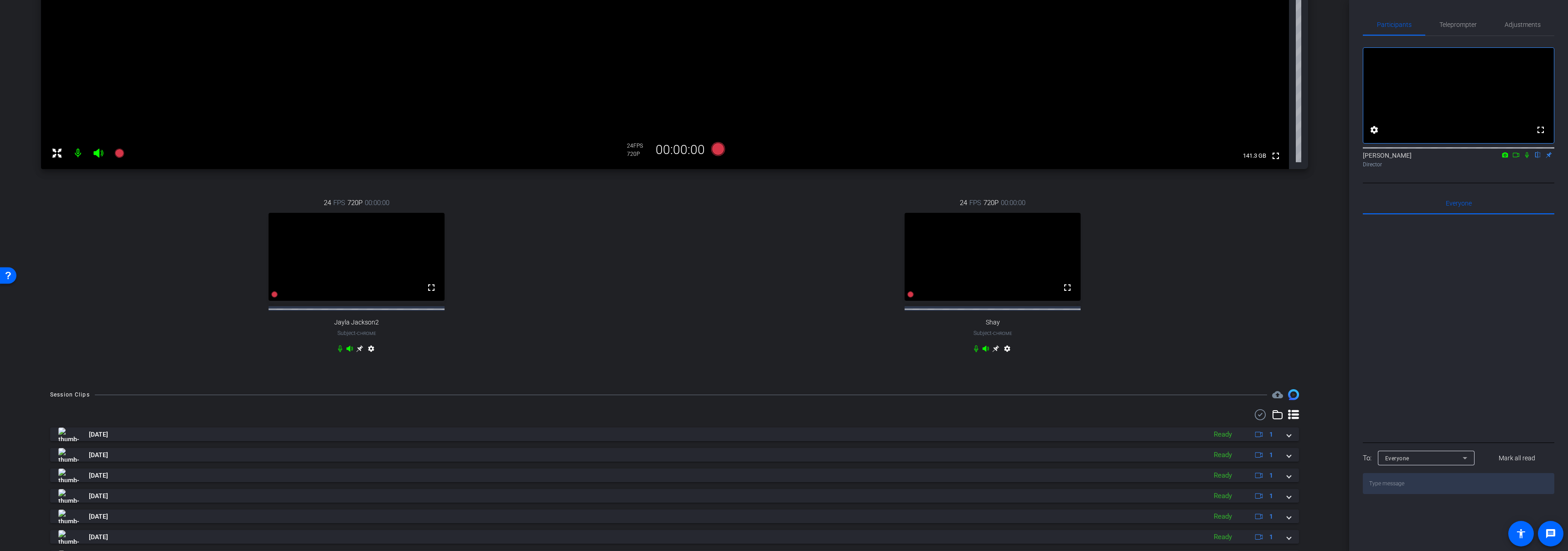
scroll to position [304, 0]
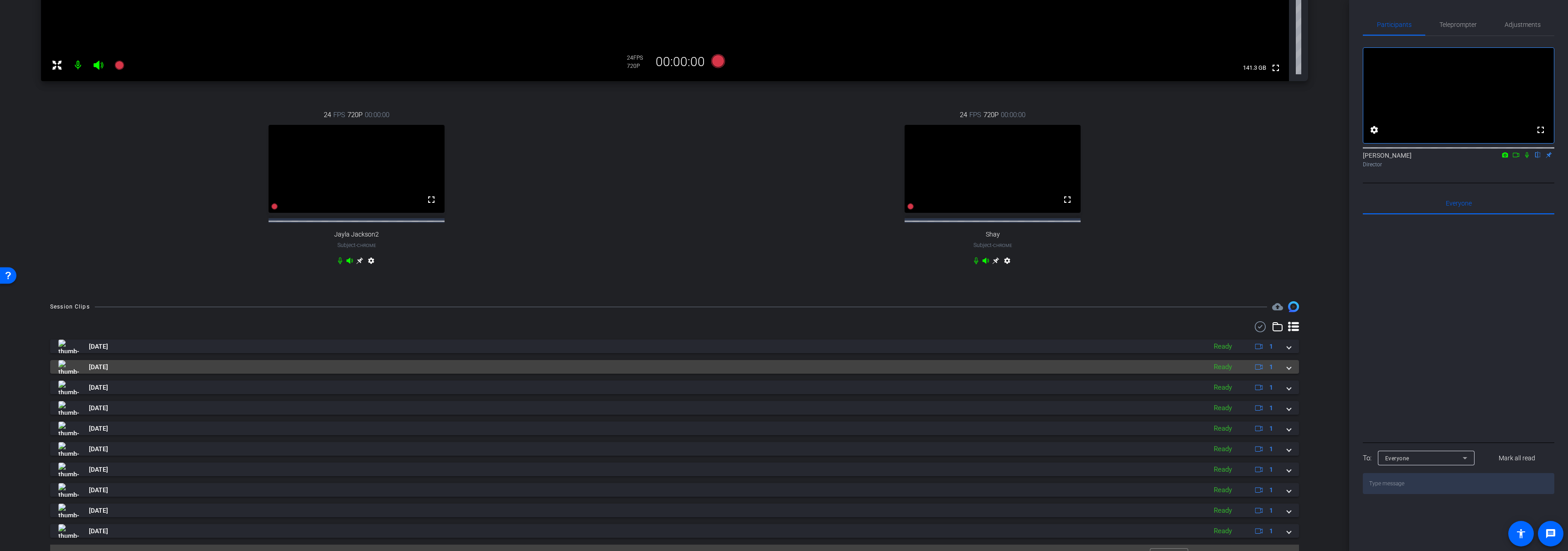
click at [327, 374] on mat-panel-title "Sep 16, 2025" at bounding box center [630, 367] width 1144 height 14
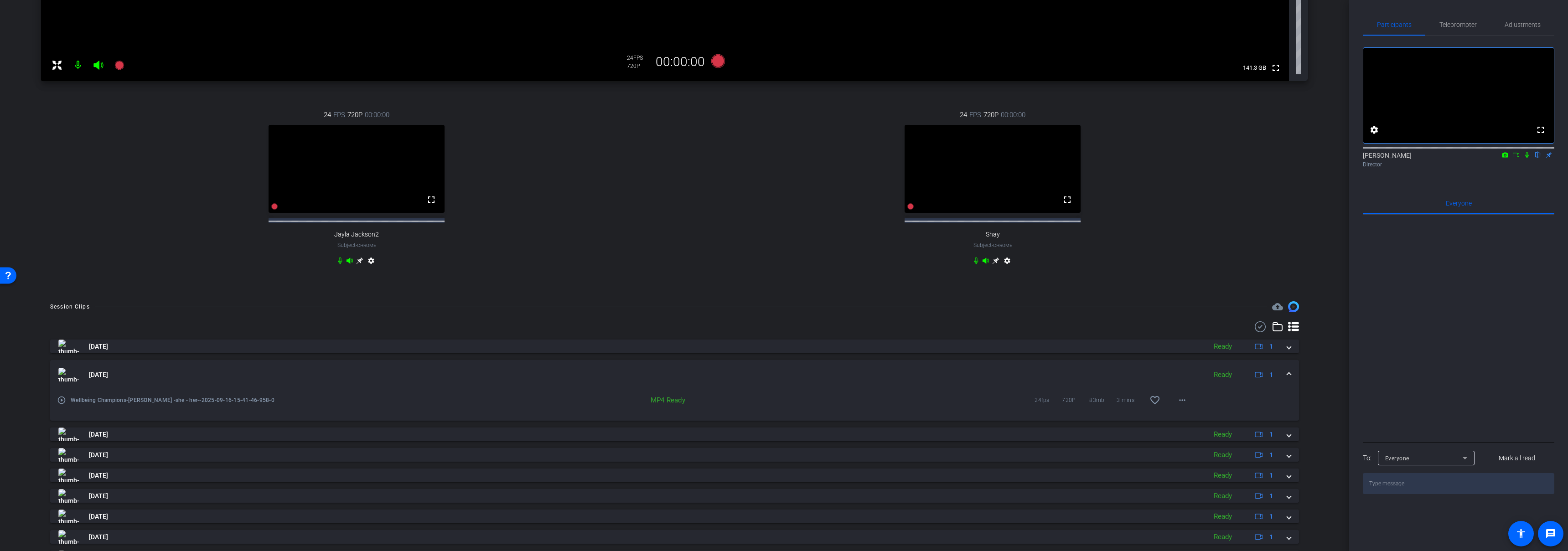
click at [327, 380] on mat-panel-title "Sep 16, 2025" at bounding box center [630, 375] width 1144 height 14
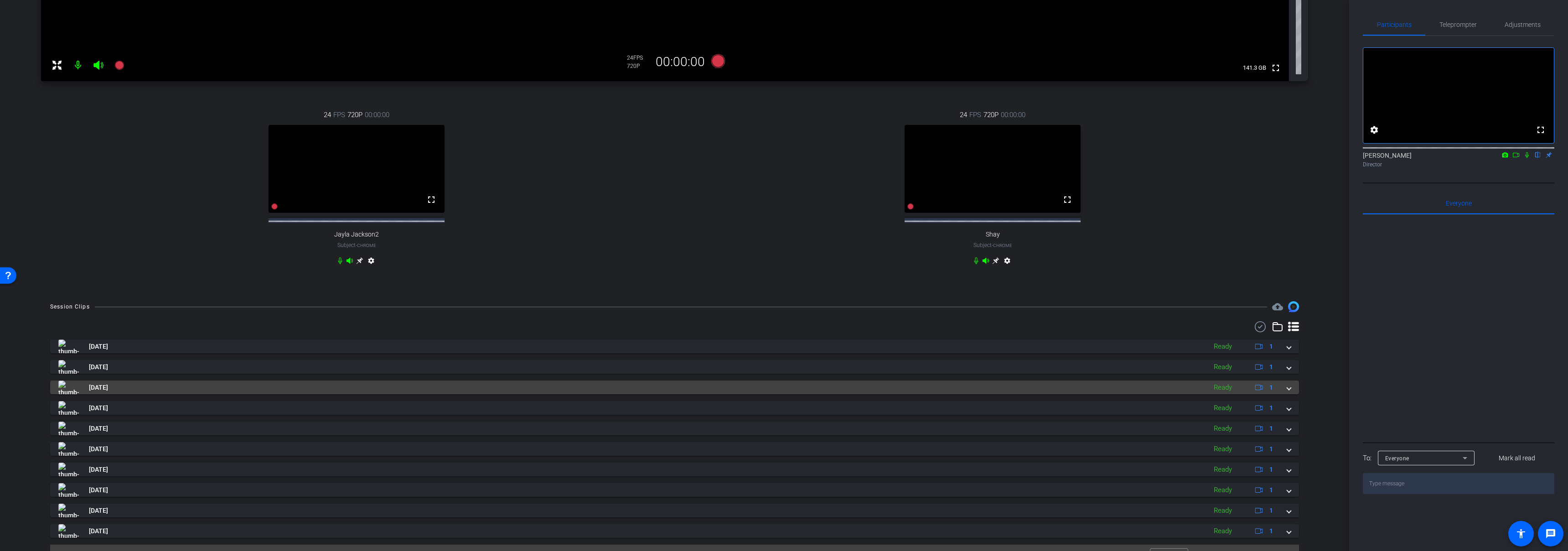
click at [321, 394] on mat-panel-title "Sep 16, 2025" at bounding box center [630, 388] width 1144 height 14
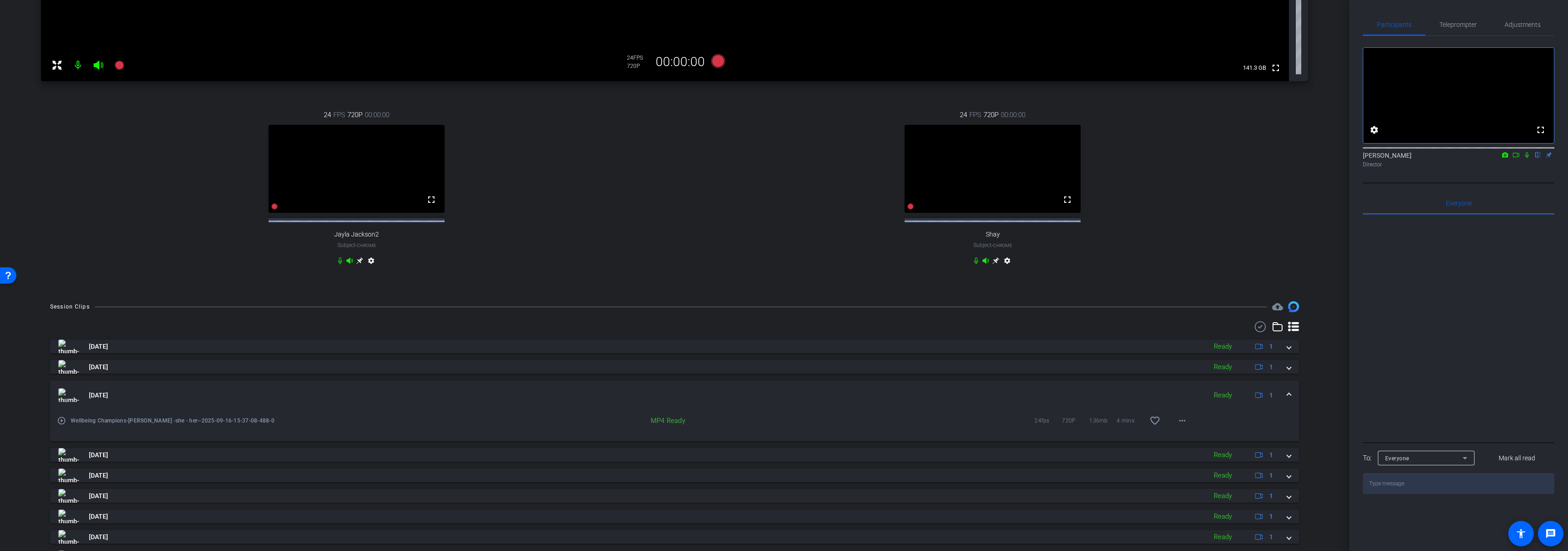
click at [325, 397] on mat-panel-title "Sep 16, 2025" at bounding box center [630, 396] width 1144 height 14
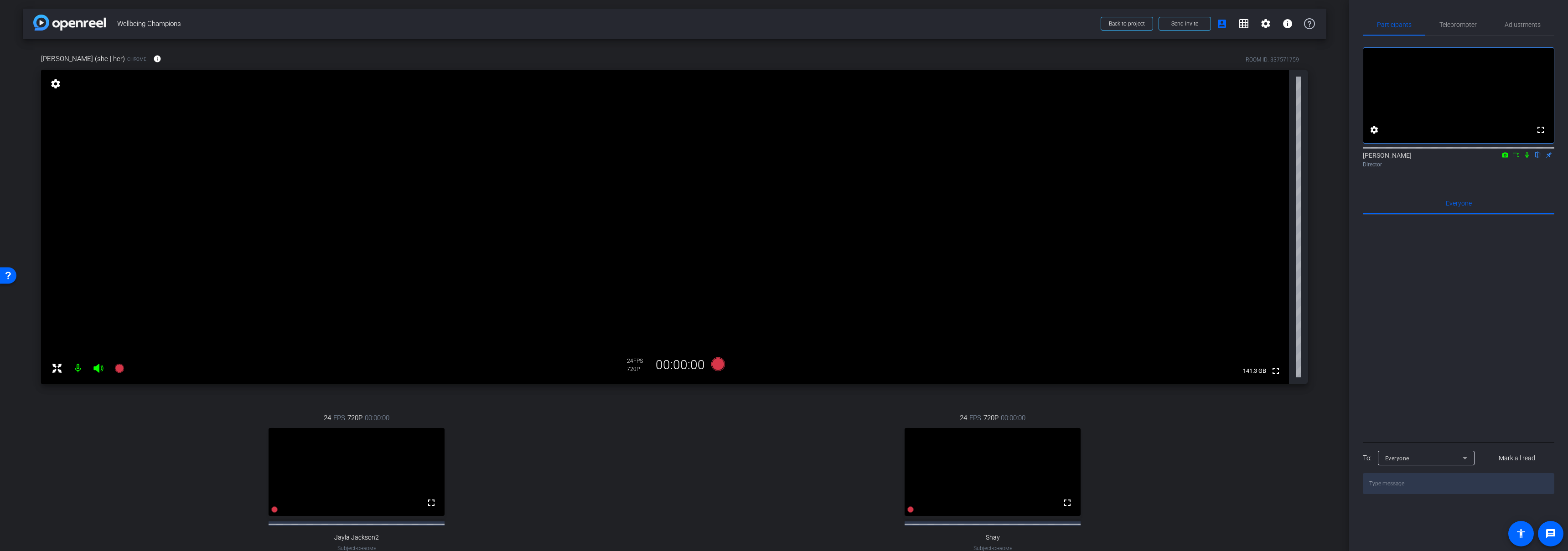
scroll to position [0, 0]
click at [686, 391] on div "Nancy McCray (she | her) Chrome info ROOM ID: 337571759 fullscreen settings 141…" at bounding box center [674, 317] width 1303 height 556
click at [714, 361] on icon at bounding box center [718, 364] width 14 height 14
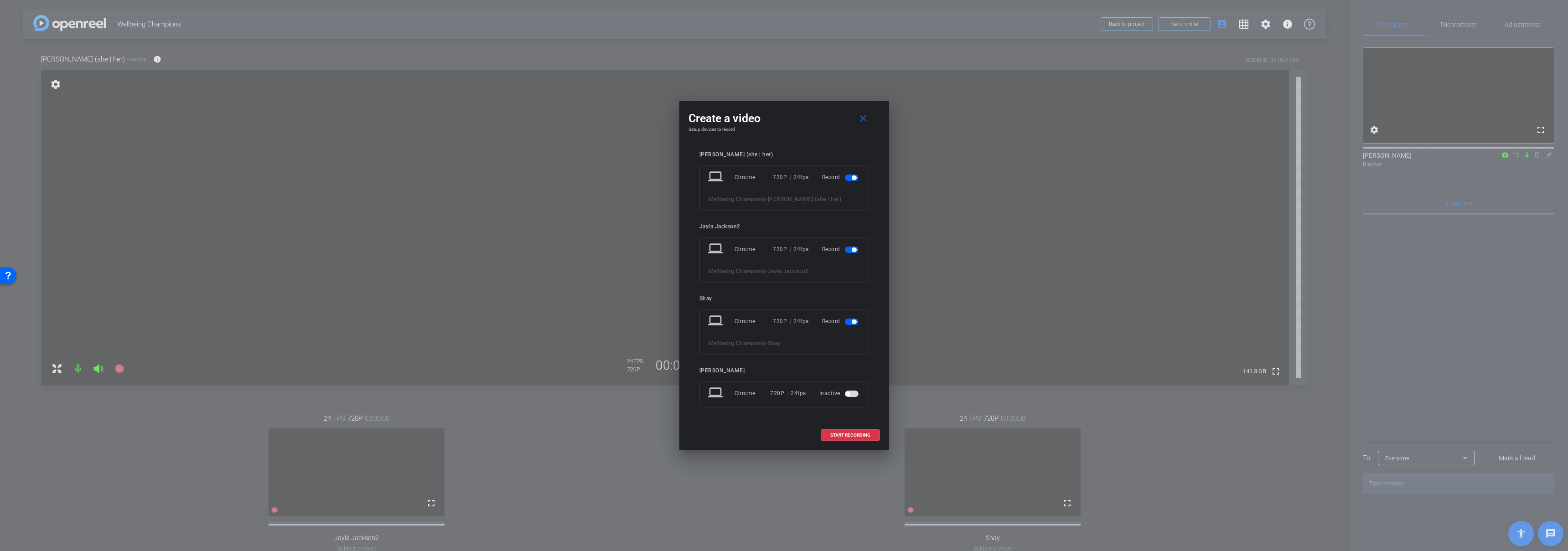
click at [850, 249] on span "button" at bounding box center [852, 249] width 14 height 6
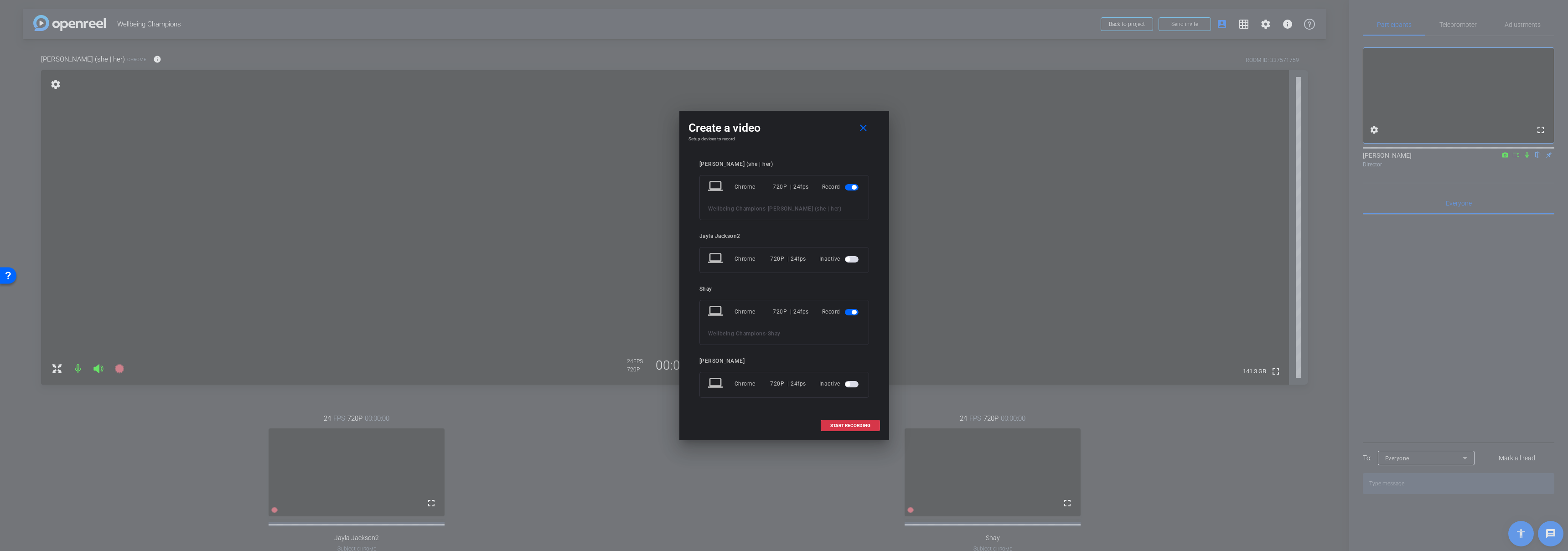
click at [853, 312] on span "button" at bounding box center [853, 312] width 4 height 4
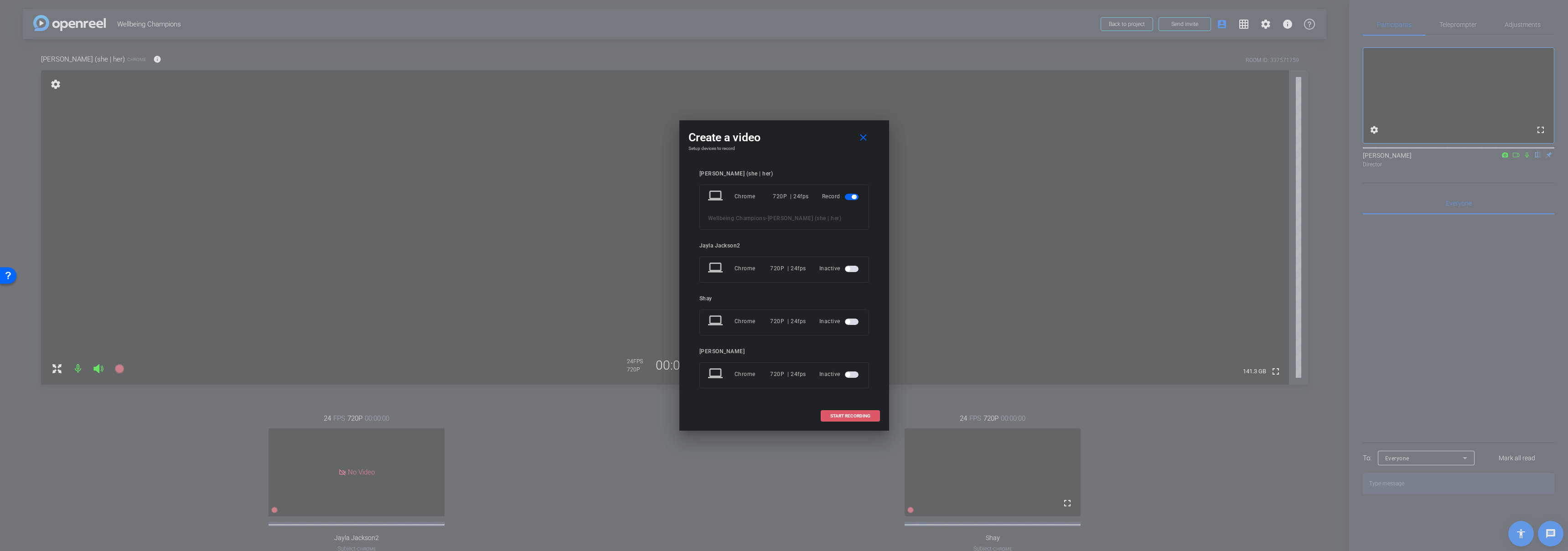
click at [843, 414] on span "START RECORDING" at bounding box center [850, 416] width 40 height 4
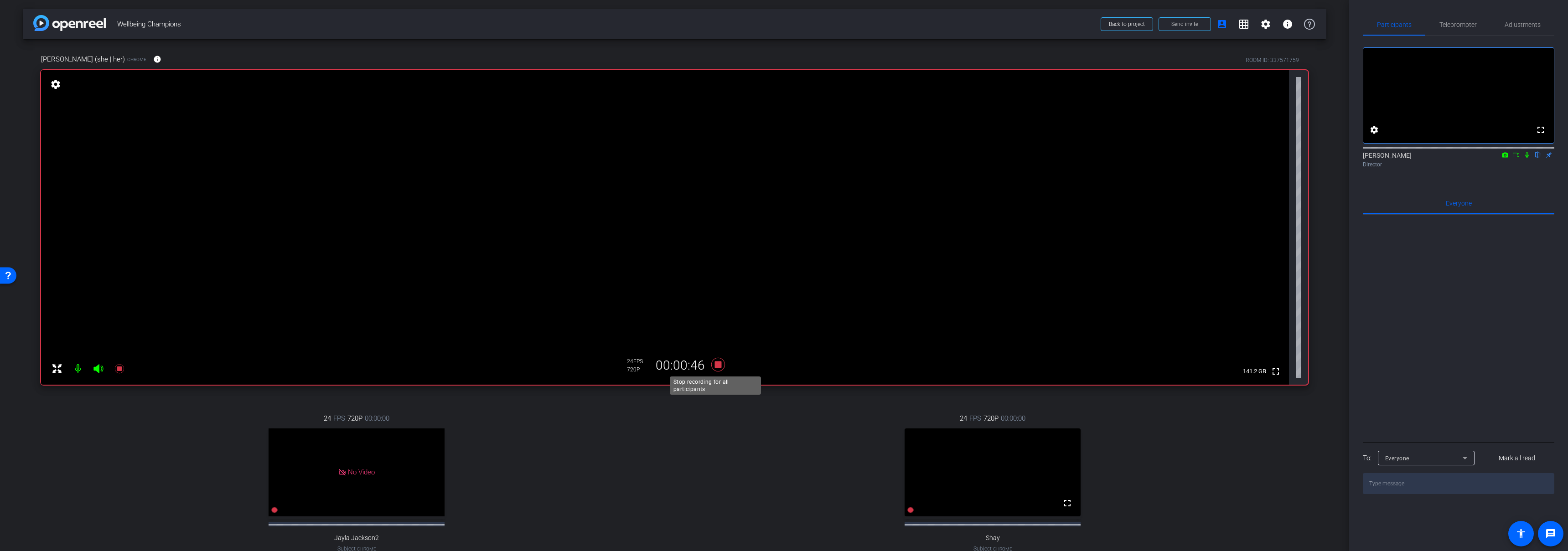
click at [711, 364] on icon at bounding box center [718, 364] width 22 height 16
click at [686, 432] on div "24 FPS 720P 00:00:00 fullscreen Shay Subject - Chrome settings" at bounding box center [992, 492] width 631 height 188
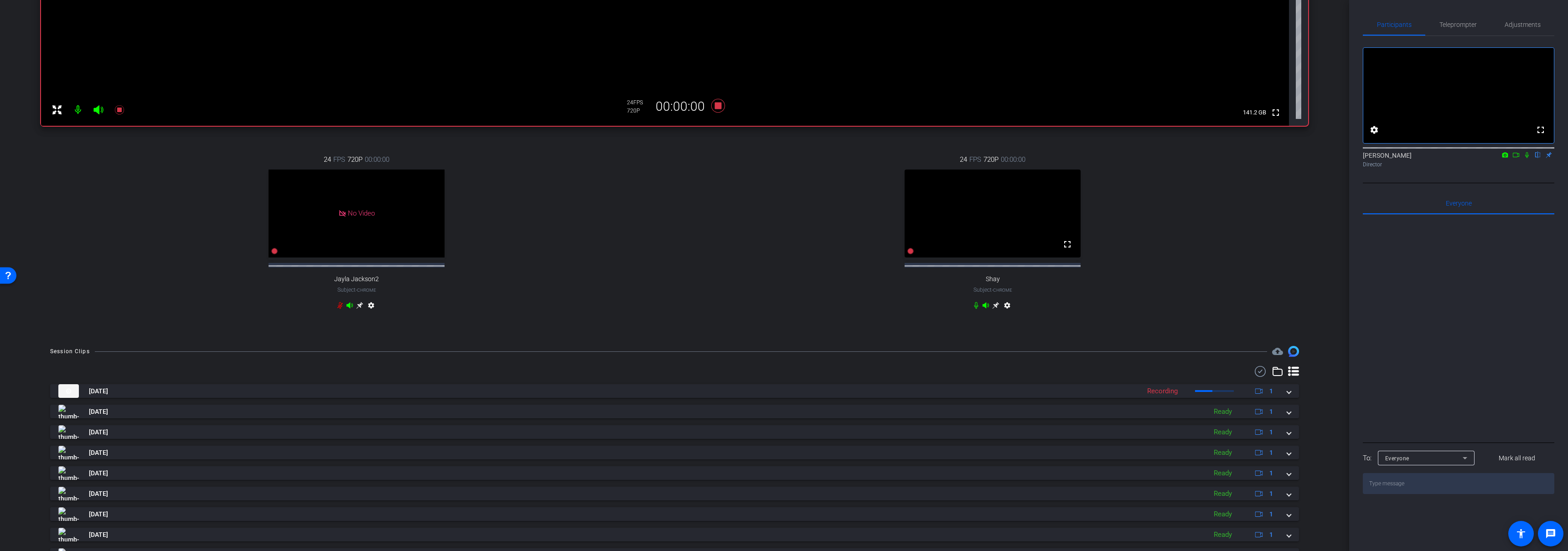
scroll to position [331, 0]
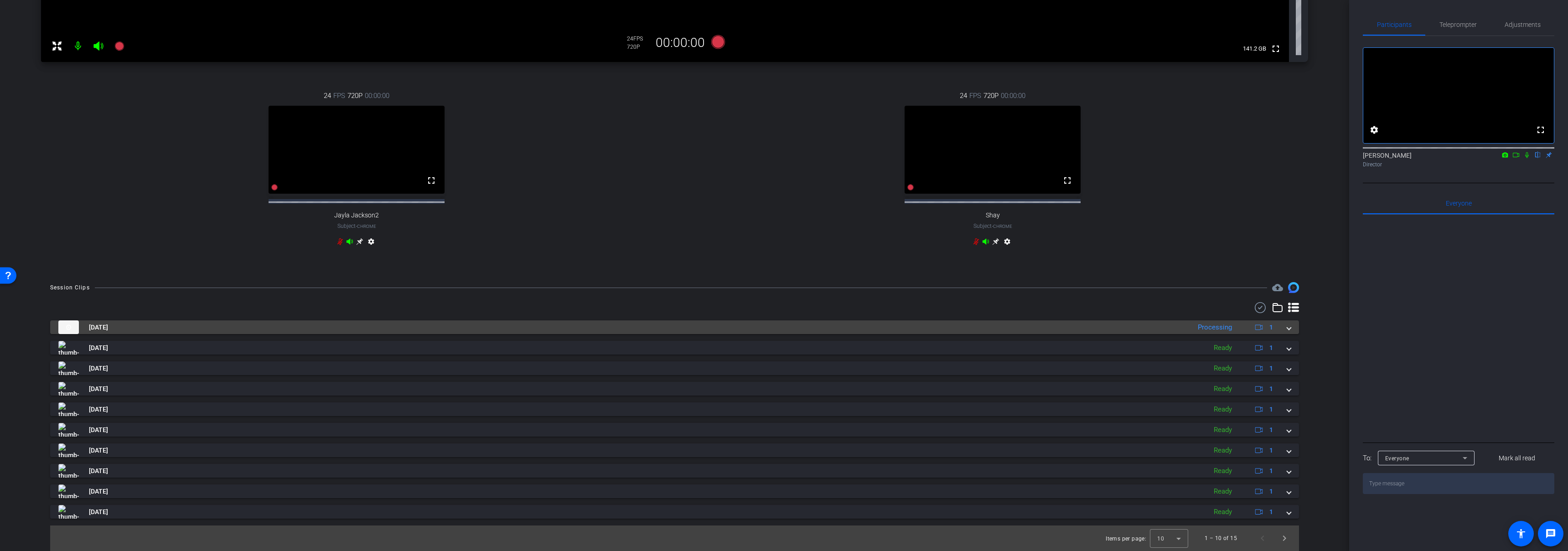
click at [667, 326] on mat-panel-title "Sep 16, 2025" at bounding box center [621, 327] width 1127 height 14
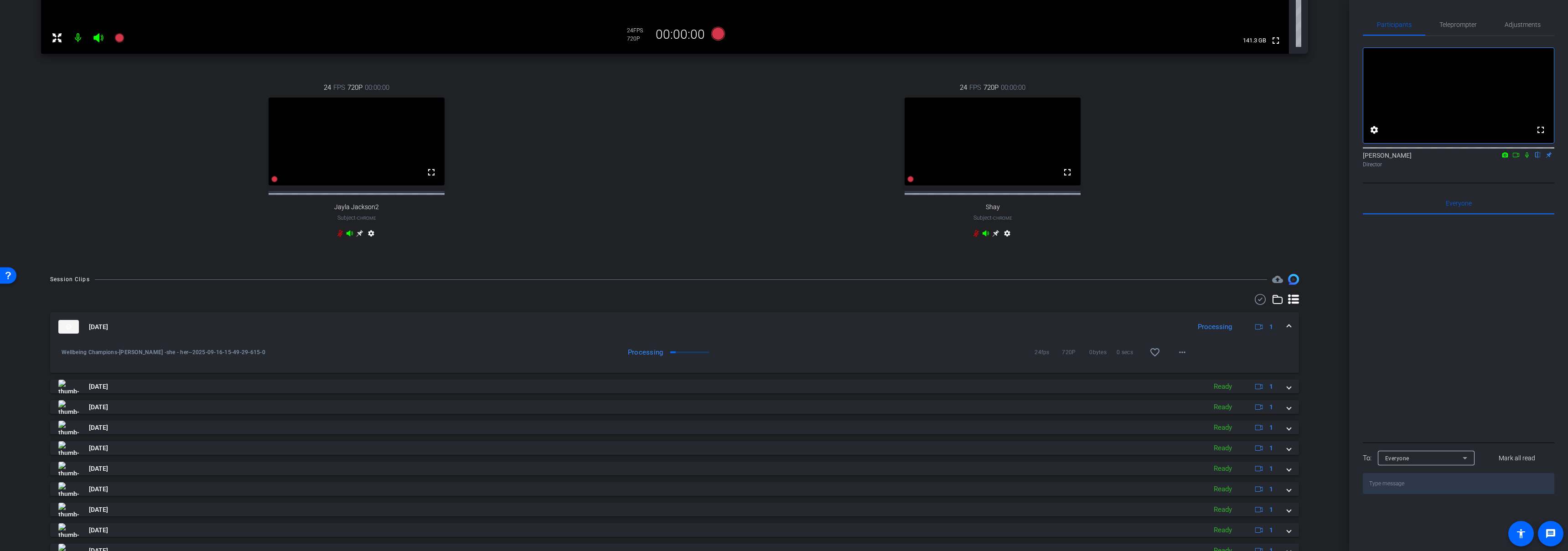
click at [688, 329] on mat-panel-title "Sep 16, 2025" at bounding box center [621, 327] width 1127 height 14
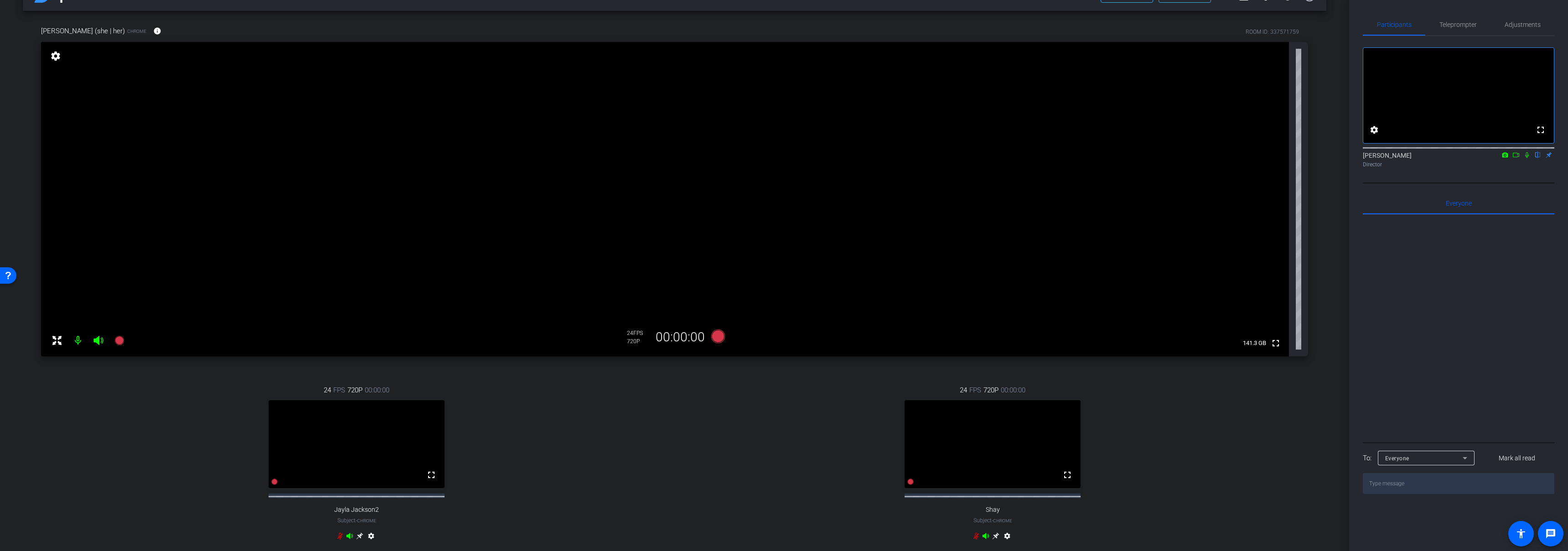
scroll to position [25, 0]
click at [627, 482] on div "24 FPS 720P 00:00:00 fullscreen Jayla Jackson2 Subject - Chrome settings" at bounding box center [356, 467] width 631 height 188
